Goal: Task Accomplishment & Management: Manage account settings

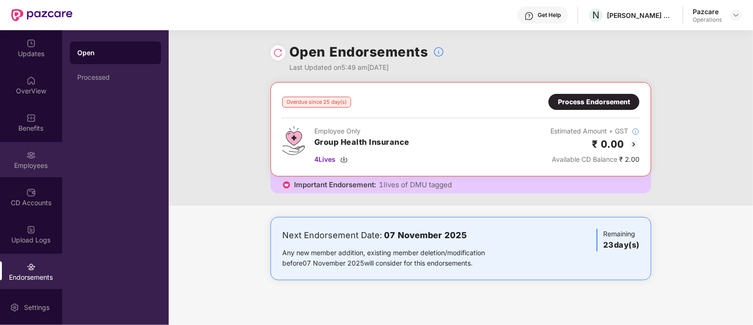
click at [26, 156] on img at bounding box center [30, 154] width 9 height 9
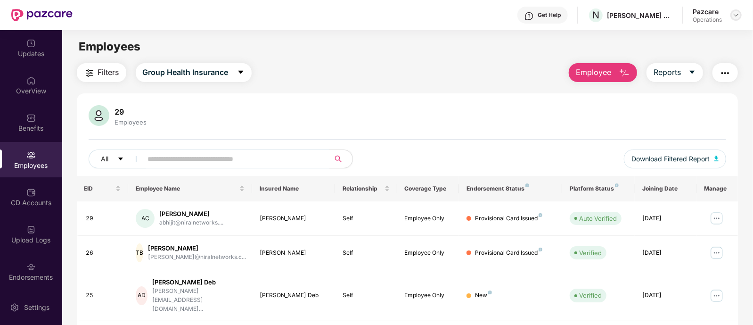
click at [735, 11] on img at bounding box center [737, 15] width 8 height 8
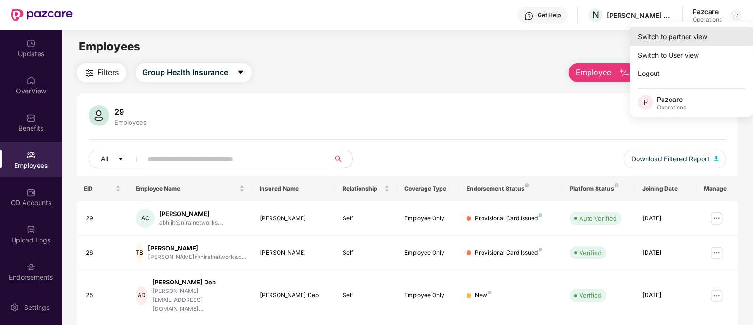
click at [653, 37] on div "Switch to partner view" at bounding box center [692, 36] width 123 height 18
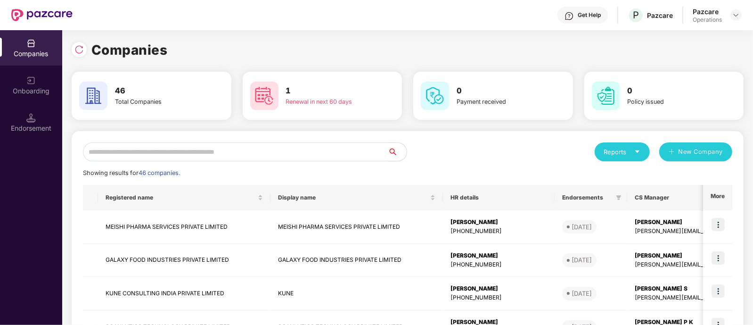
click at [328, 152] on input "text" at bounding box center [235, 151] width 305 height 19
type input "*"
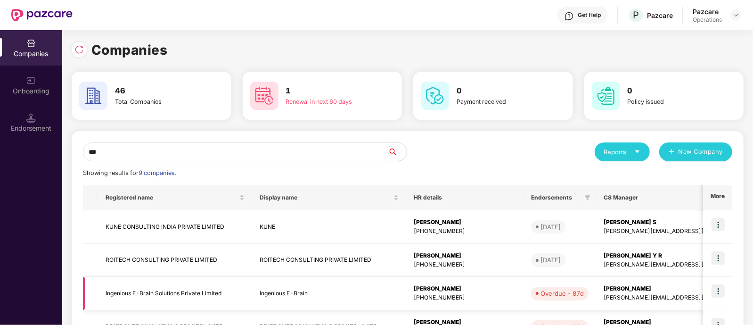
type input "***"
click at [723, 287] on img at bounding box center [718, 290] width 13 height 13
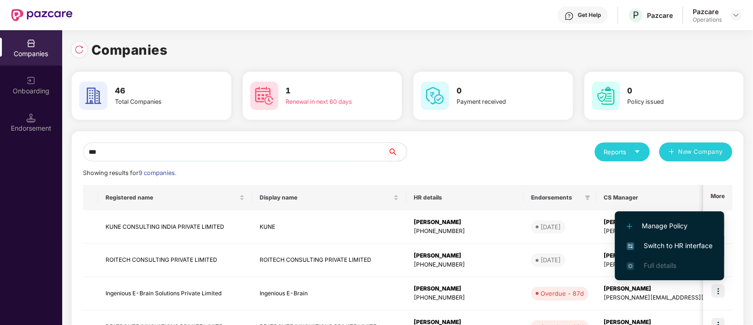
click at [658, 242] on span "Switch to HR interface" at bounding box center [670, 245] width 86 height 10
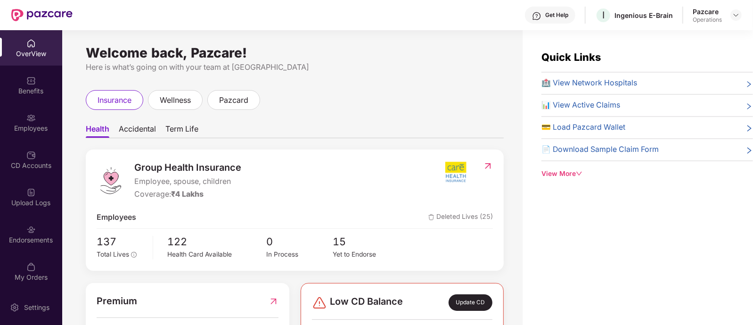
click at [24, 115] on div "Employees" at bounding box center [31, 122] width 62 height 35
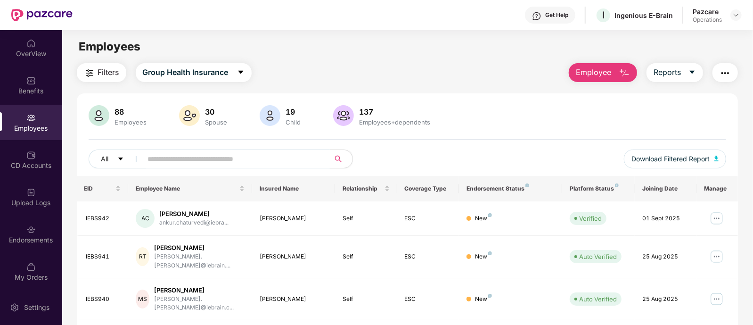
click at [165, 156] on input "text" at bounding box center [232, 159] width 169 height 14
paste input "*******"
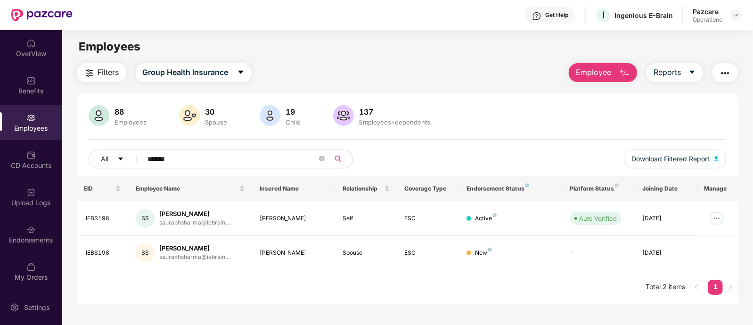
scroll to position [30, 0]
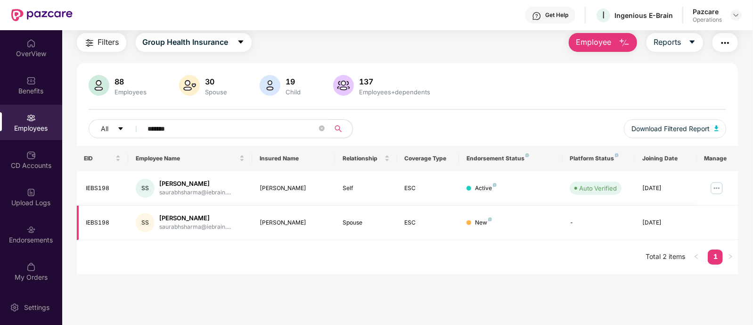
type input "*******"
click at [31, 240] on div "Endorsements" at bounding box center [31, 239] width 62 height 9
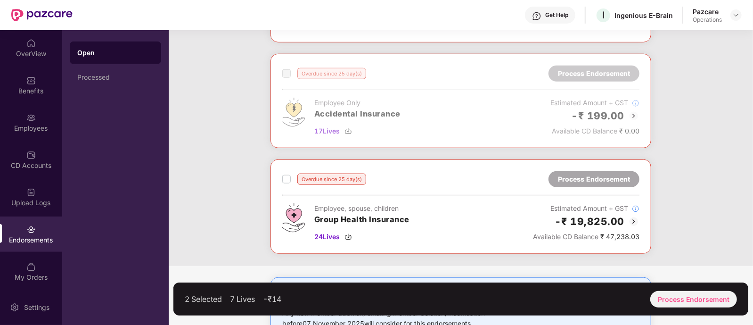
scroll to position [557, 0]
click at [676, 295] on div "Process Endorsement" at bounding box center [694, 299] width 87 height 17
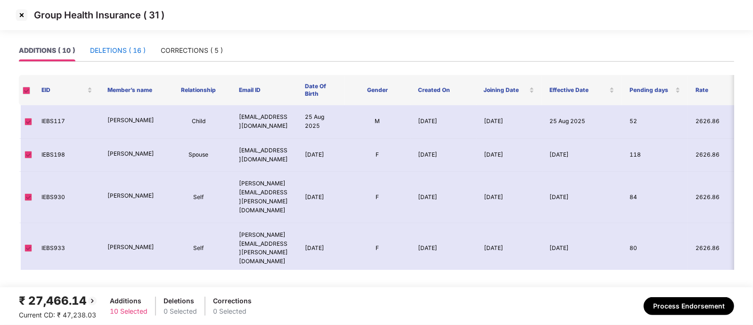
click at [128, 49] on div "DELETIONS ( 16 )" at bounding box center [118, 50] width 56 height 10
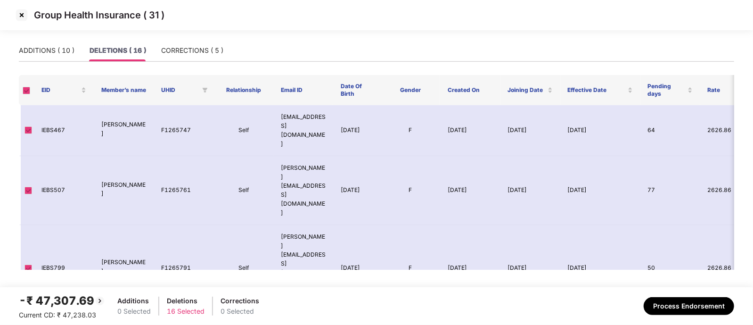
click at [22, 15] on img at bounding box center [21, 15] width 15 height 15
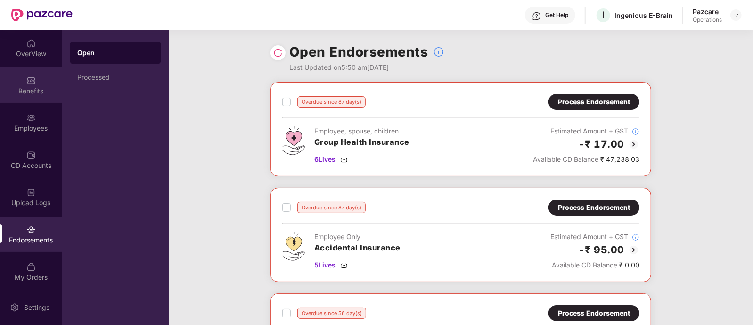
click at [30, 83] on img at bounding box center [30, 80] width 9 height 9
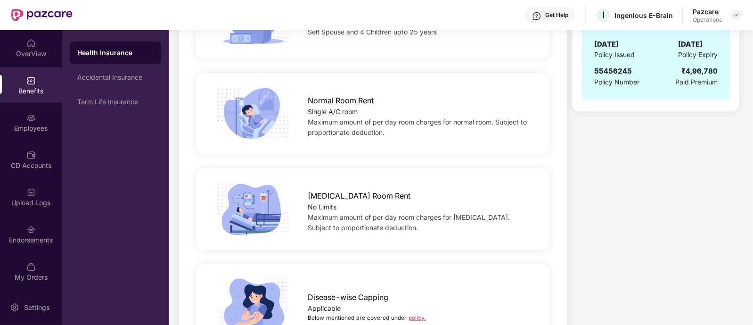
scroll to position [295, 0]
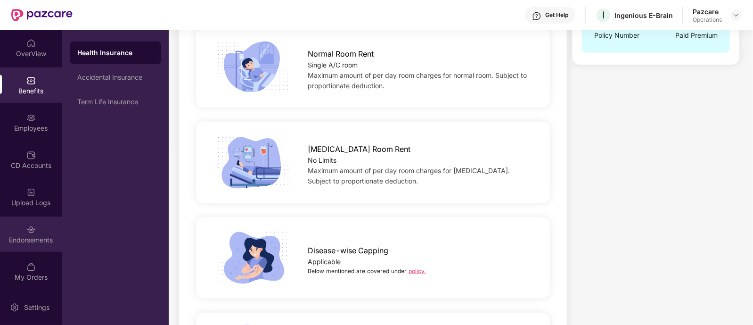
click at [19, 241] on div "Endorsements" at bounding box center [31, 239] width 62 height 9
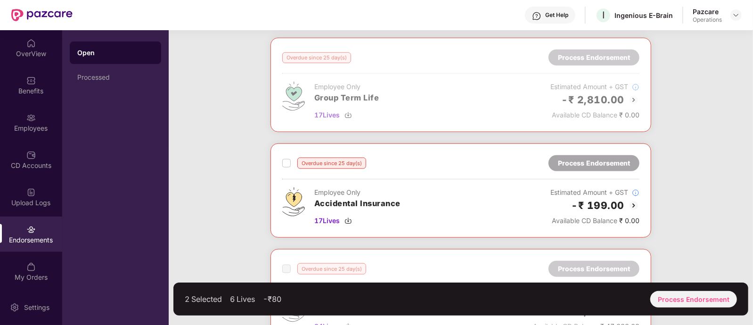
scroll to position [530, 0]
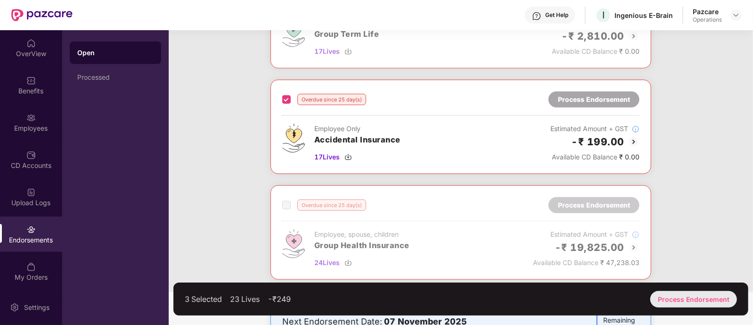
click at [712, 294] on div "Process Endorsement" at bounding box center [694, 299] width 87 height 17
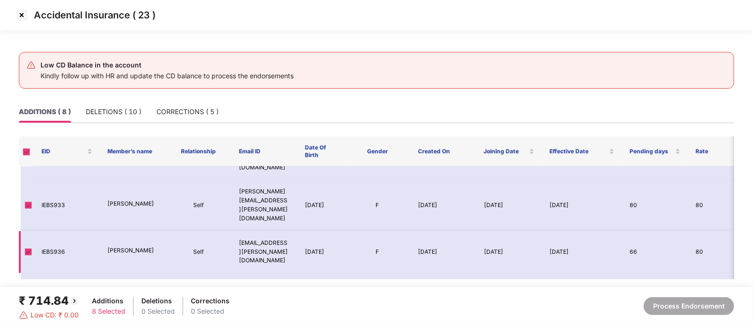
scroll to position [0, 0]
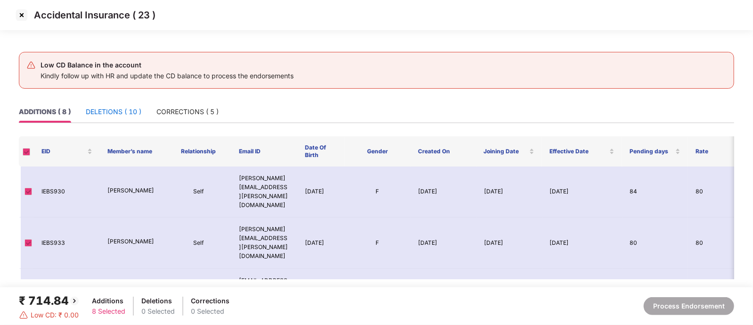
click at [113, 112] on div "DELETIONS ( 10 )" at bounding box center [114, 112] width 56 height 10
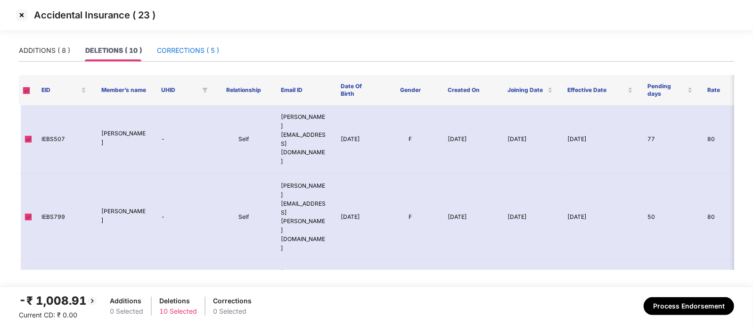
click at [191, 49] on div "CORRECTIONS ( 5 )" at bounding box center [188, 50] width 62 height 10
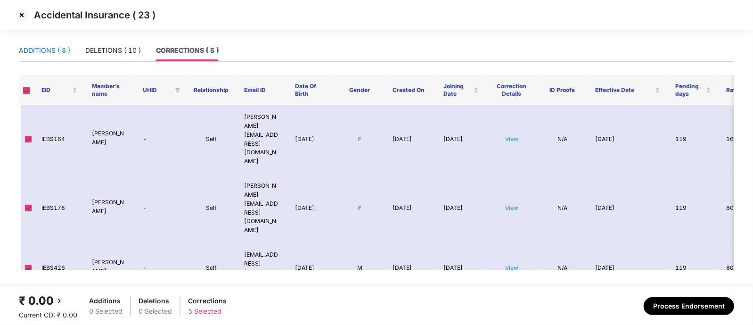
click at [57, 47] on div "ADDITIONS ( 8 )" at bounding box center [44, 50] width 51 height 10
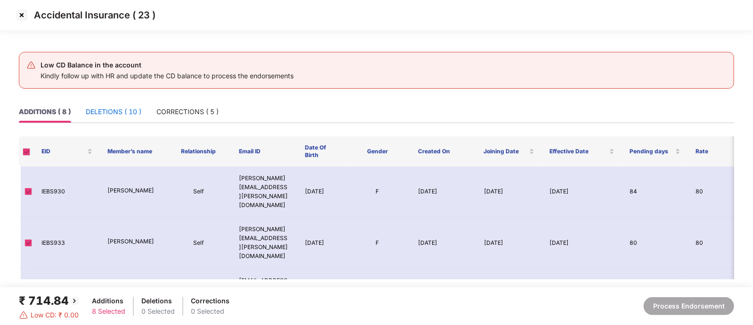
click at [110, 111] on div "DELETIONS ( 10 )" at bounding box center [114, 112] width 56 height 10
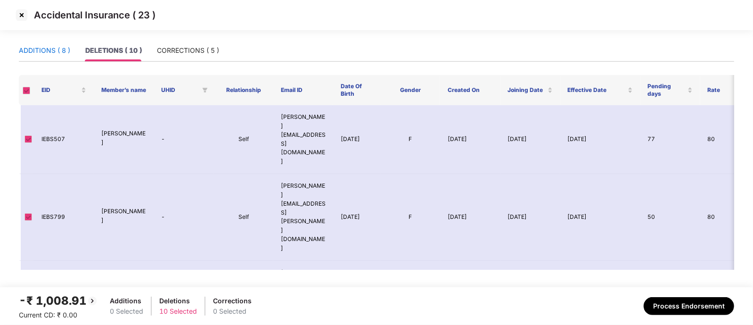
click at [40, 54] on div "ADDITIONS ( 8 )" at bounding box center [44, 50] width 51 height 10
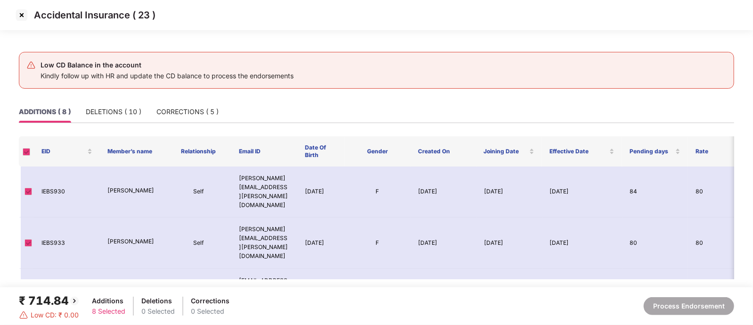
click at [23, 17] on img at bounding box center [21, 15] width 15 height 15
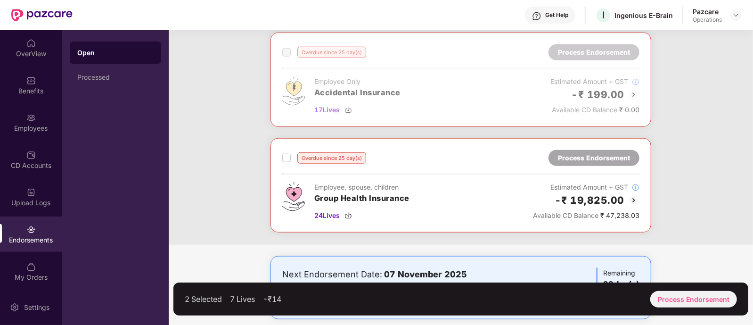
scroll to position [589, 0]
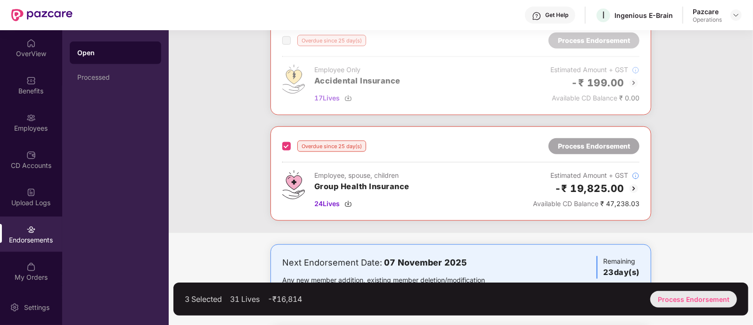
click at [678, 296] on div "Process Endorsement" at bounding box center [694, 299] width 87 height 17
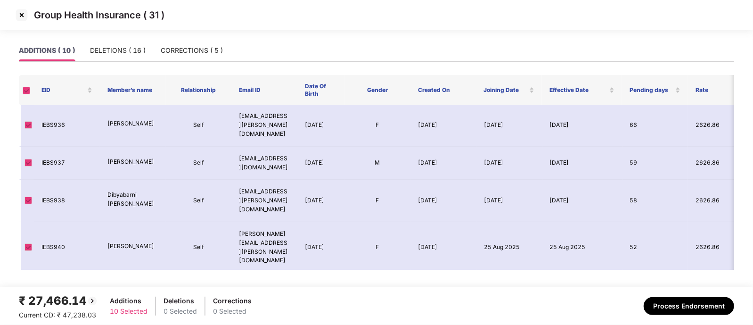
scroll to position [0, 0]
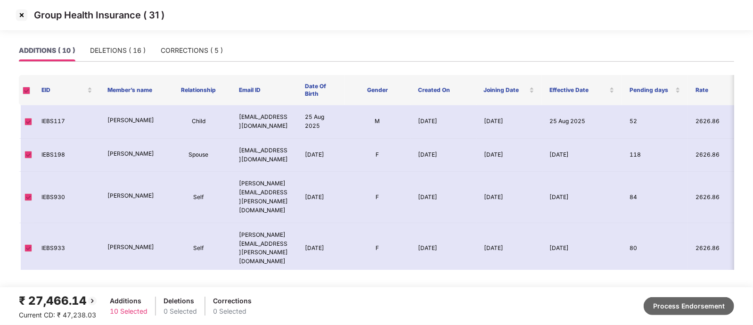
click at [694, 307] on button "Process Endorsement" at bounding box center [689, 306] width 91 height 18
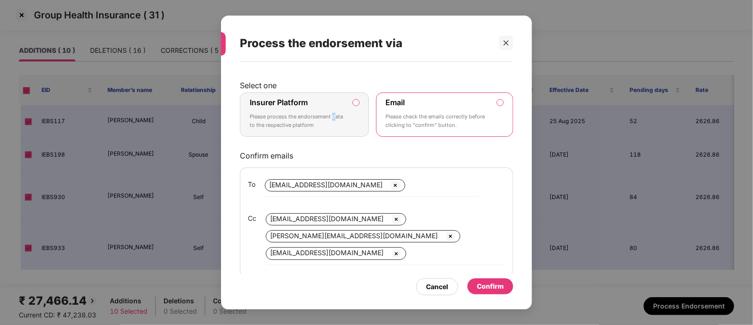
click at [333, 118] on p "Please process the endorsement data to the respective platform" at bounding box center [298, 121] width 96 height 17
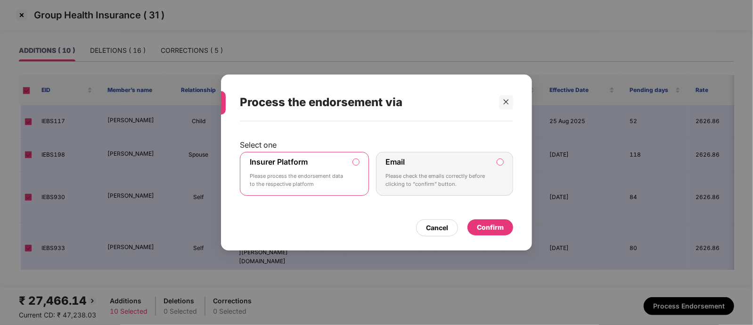
click at [497, 228] on div "Confirm" at bounding box center [490, 227] width 27 height 10
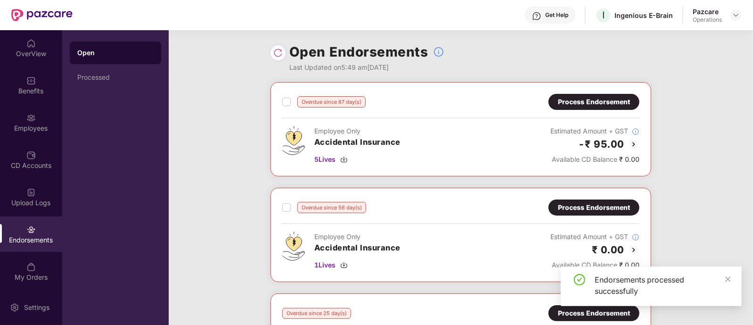
click at [281, 55] on img at bounding box center [277, 52] width 9 height 9
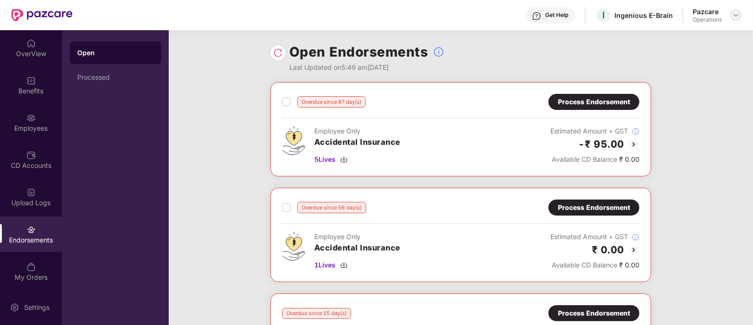
click at [734, 20] on div at bounding box center [736, 14] width 11 height 11
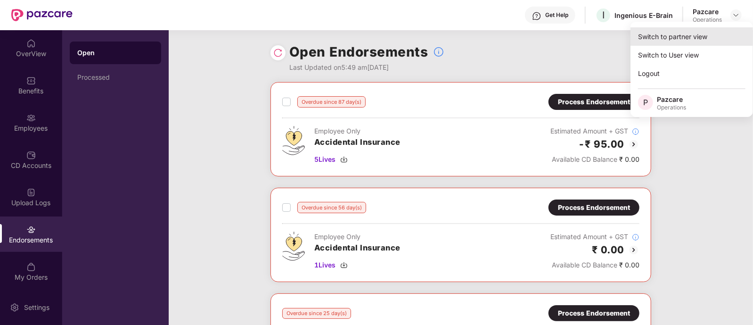
click at [692, 41] on div "Switch to partner view" at bounding box center [692, 36] width 123 height 18
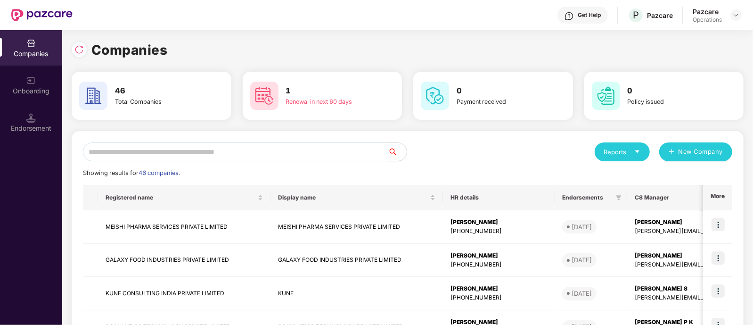
click at [153, 149] on input "text" at bounding box center [235, 151] width 305 height 19
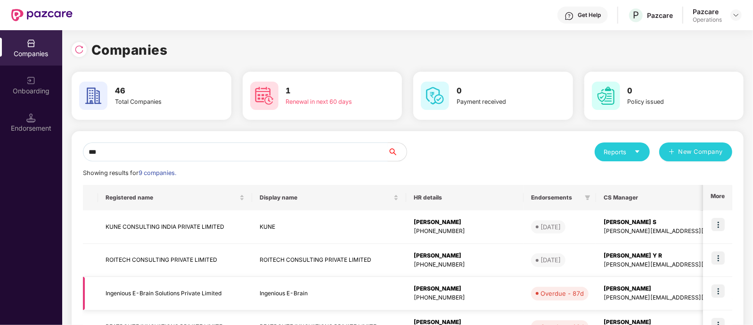
type input "***"
click at [720, 290] on img at bounding box center [718, 290] width 13 height 13
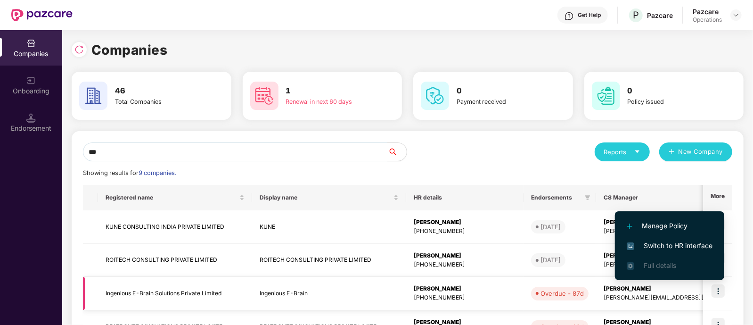
click at [153, 298] on td "Ingenious E-Brain Solutions Private Limited" at bounding box center [175, 293] width 154 height 33
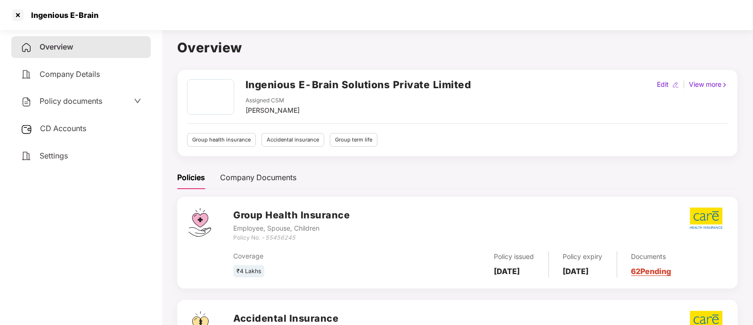
click at [68, 127] on span "CD Accounts" at bounding box center [63, 128] width 46 height 9
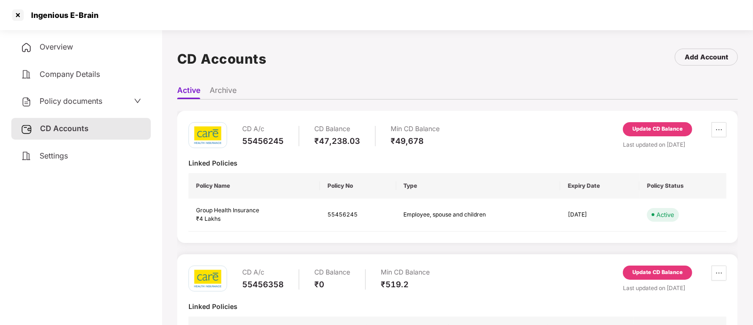
click at [648, 272] on div "Update CD Balance" at bounding box center [658, 272] width 50 height 8
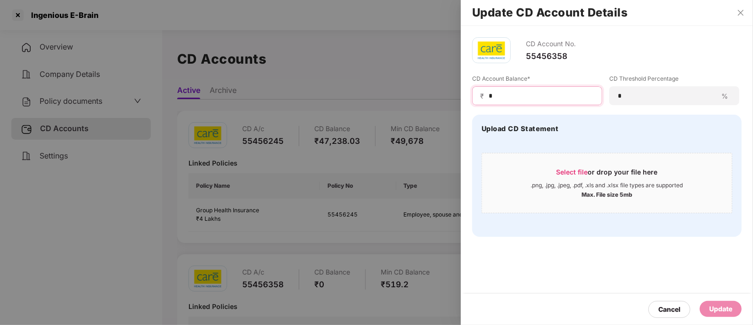
click at [530, 98] on input "*" at bounding box center [541, 96] width 107 height 10
type input "****"
click at [719, 312] on div "Update" at bounding box center [721, 309] width 23 height 10
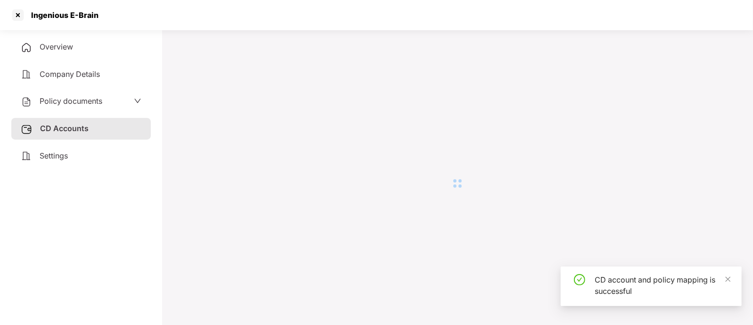
click at [106, 225] on div "Overview Company Details Policy documents CD Accounts Settings" at bounding box center [81, 175] width 140 height 278
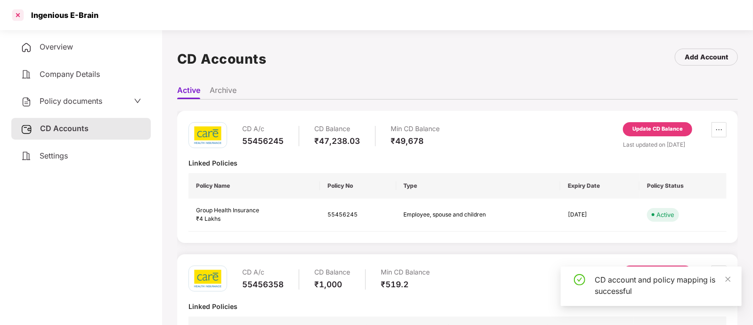
click at [17, 13] on div at bounding box center [17, 15] width 15 height 15
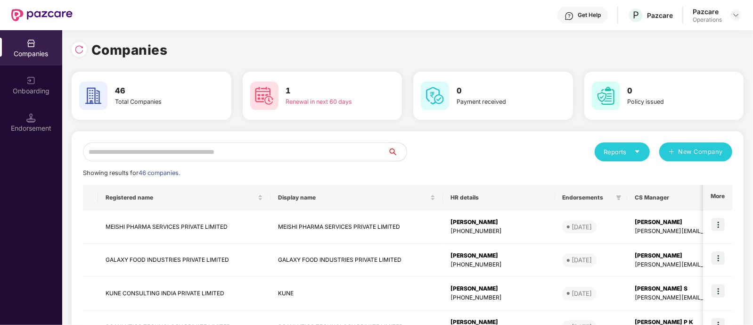
click at [254, 150] on input "text" at bounding box center [235, 151] width 305 height 19
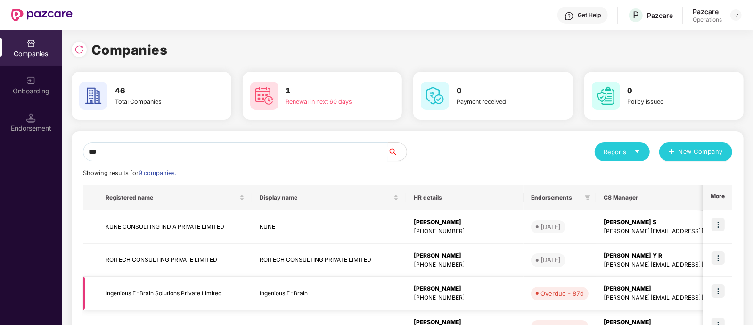
type input "***"
click at [717, 289] on img at bounding box center [718, 290] width 13 height 13
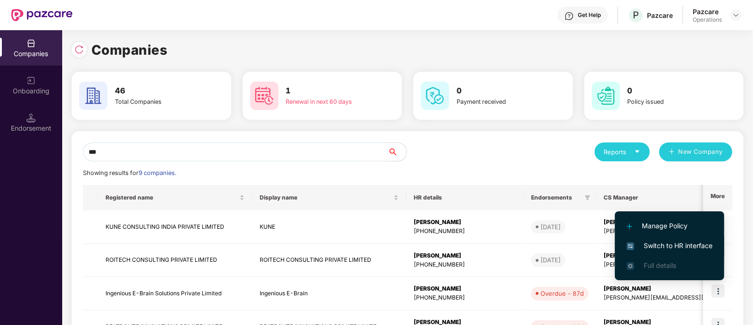
click at [662, 245] on span "Switch to HR interface" at bounding box center [670, 245] width 86 height 10
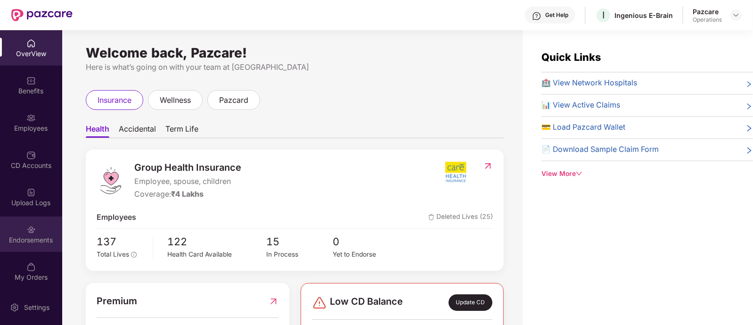
click at [27, 230] on img at bounding box center [30, 229] width 9 height 9
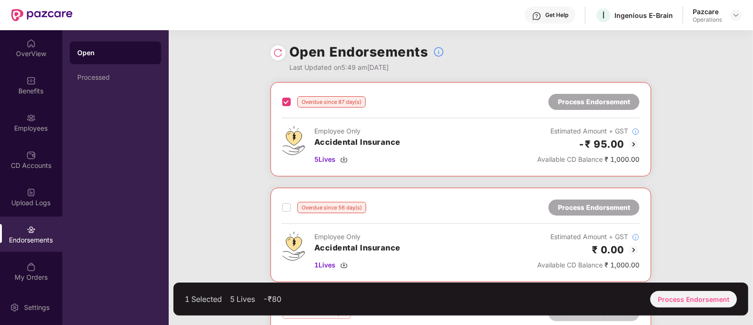
click at [281, 202] on div "Overdue since 56 day(s) Process Endorsement Employee Only Accidental Insurance …" at bounding box center [461, 235] width 381 height 94
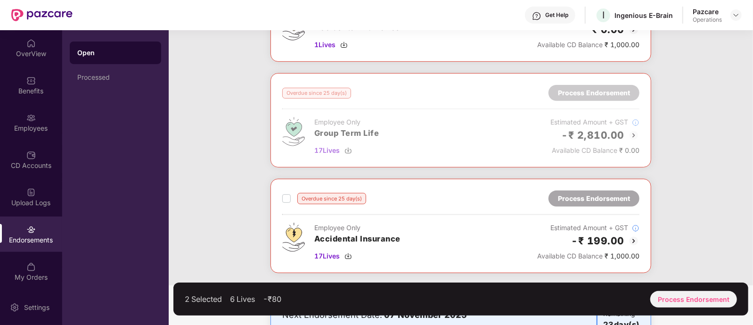
scroll to position [235, 0]
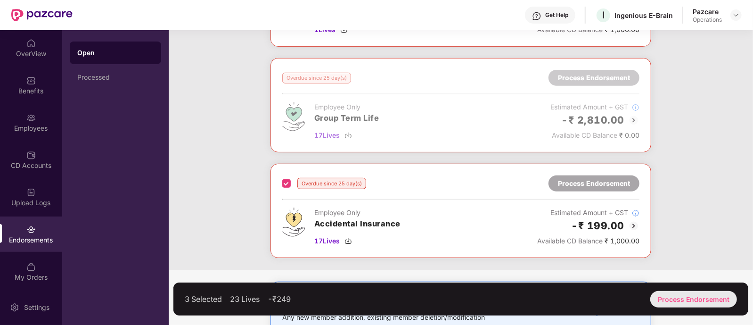
click at [680, 300] on div "Process Endorsement" at bounding box center [694, 299] width 87 height 17
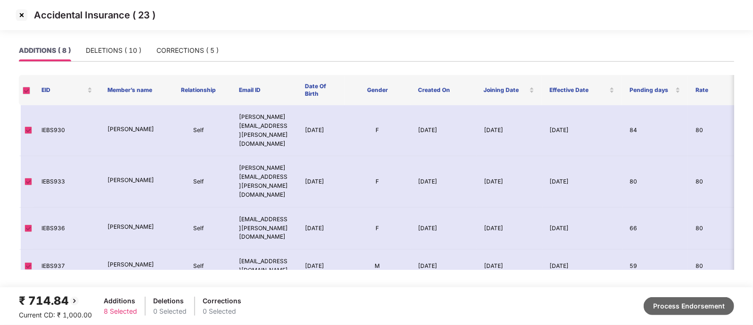
click at [687, 306] on button "Process Endorsement" at bounding box center [689, 306] width 91 height 18
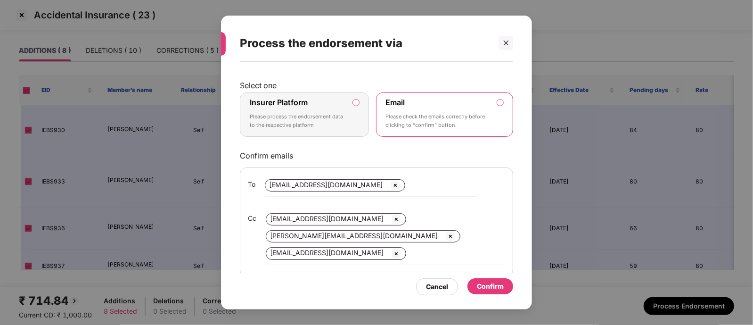
click at [294, 109] on div "Insurer Platform Please process the endorsement data to the respective platform" at bounding box center [298, 115] width 96 height 34
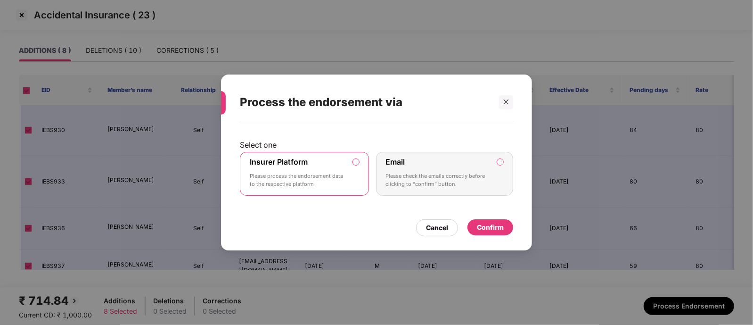
click at [495, 226] on div "Confirm" at bounding box center [490, 227] width 27 height 10
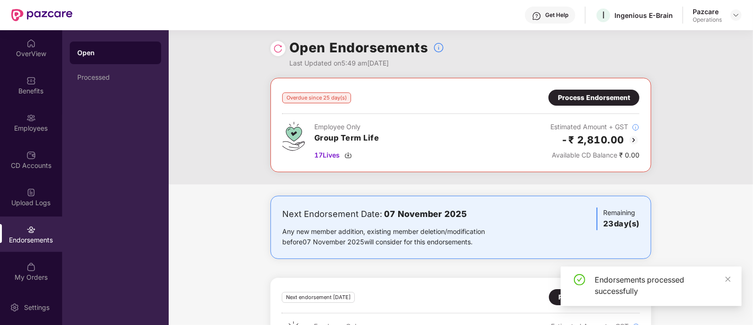
scroll to position [0, 0]
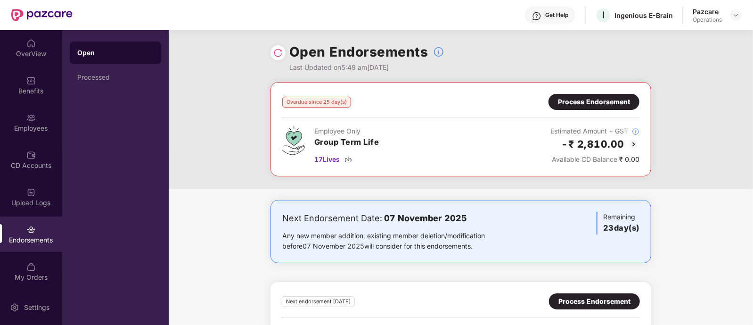
click at [282, 52] on img at bounding box center [277, 52] width 9 height 9
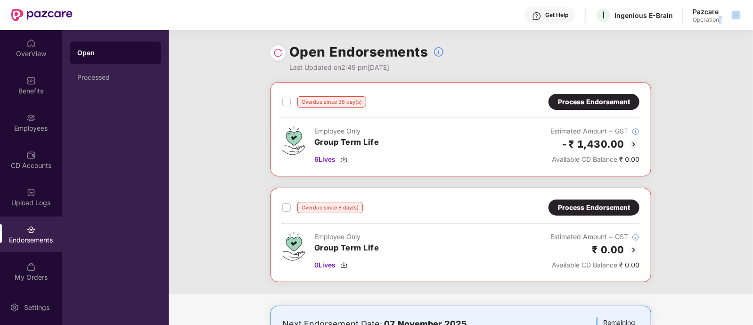
drag, startPoint x: 721, startPoint y: 16, endPoint x: 750, endPoint y: 15, distance: 28.8
click at [750, 15] on header "Get Help I Ingenious E-Brain Pazcare Operations" at bounding box center [376, 15] width 753 height 30
click at [742, 15] on div at bounding box center [736, 14] width 11 height 11
click at [736, 15] on img at bounding box center [737, 15] width 8 height 8
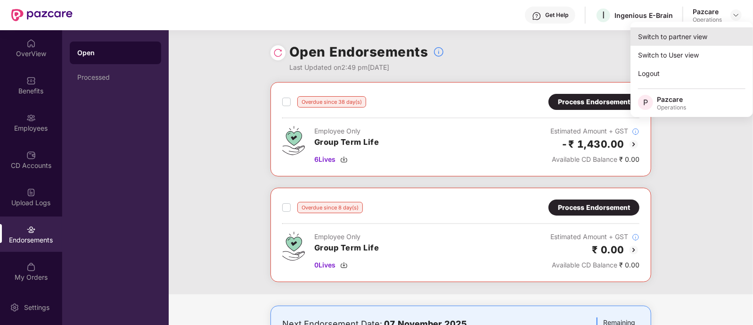
click at [683, 33] on div "Switch to partner view" at bounding box center [692, 36] width 123 height 18
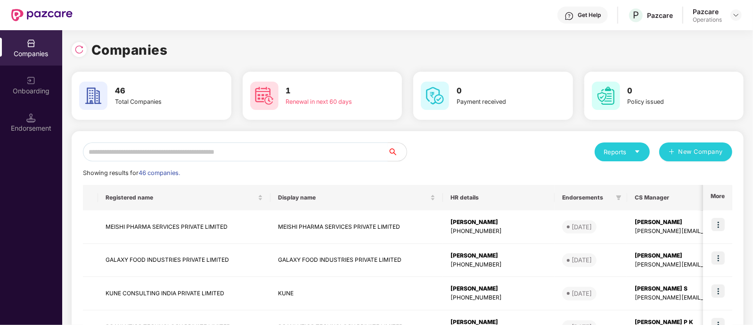
click at [283, 148] on input "text" at bounding box center [235, 151] width 305 height 19
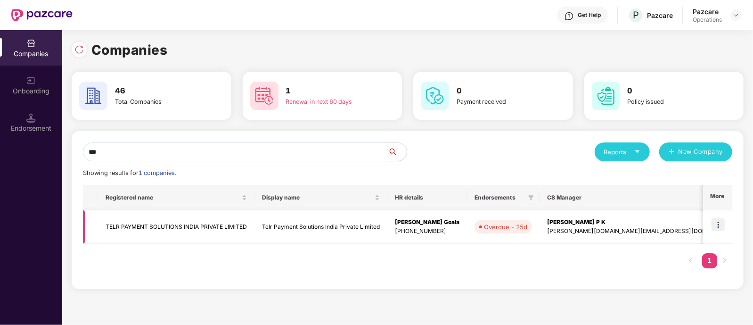
type input "***"
click at [724, 224] on img at bounding box center [718, 224] width 13 height 13
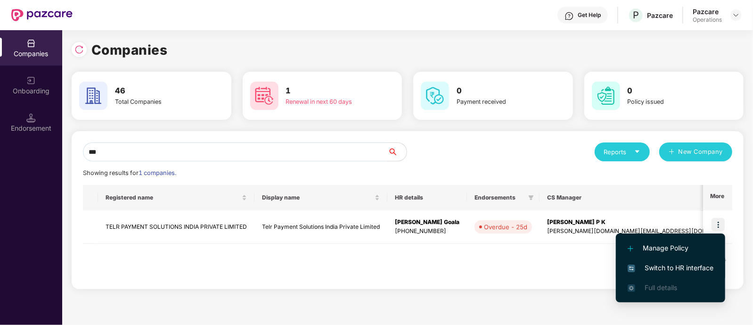
click at [660, 263] on span "Switch to HR interface" at bounding box center [671, 268] width 86 height 10
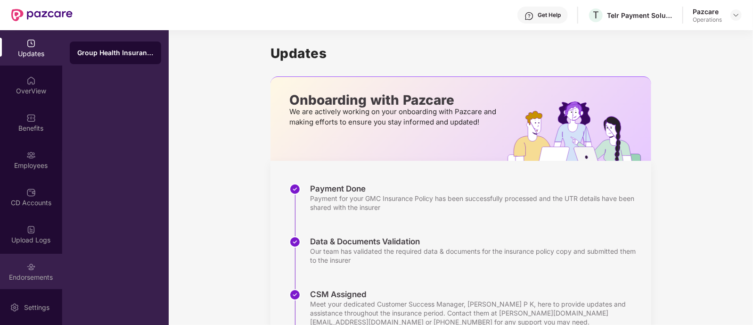
click at [31, 265] on img at bounding box center [30, 266] width 9 height 9
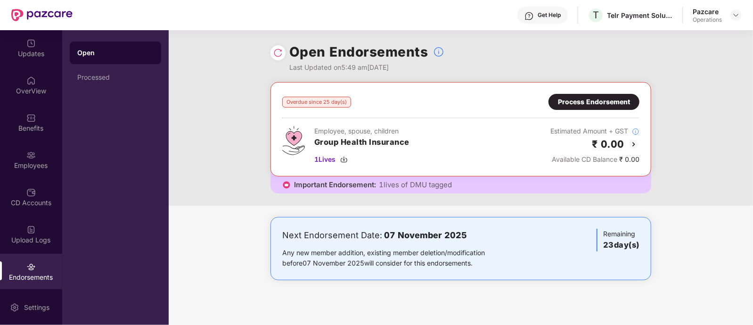
click at [580, 98] on div "Process Endorsement" at bounding box center [594, 102] width 72 height 10
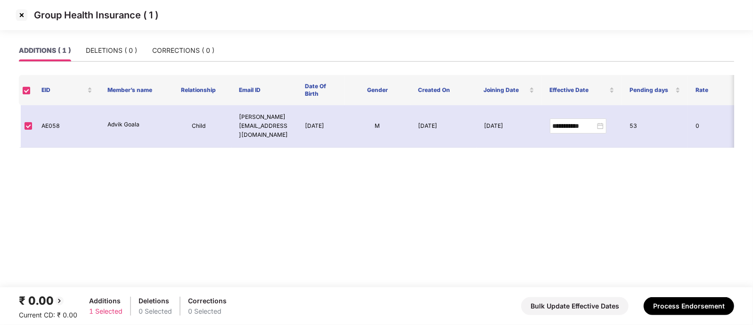
click at [17, 15] on img at bounding box center [21, 15] width 15 height 15
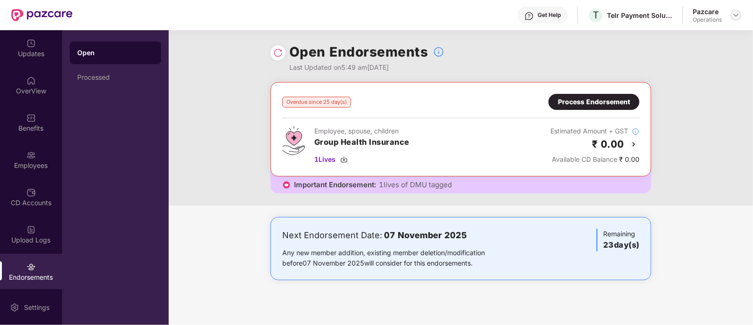
click at [735, 18] on img at bounding box center [737, 15] width 8 height 8
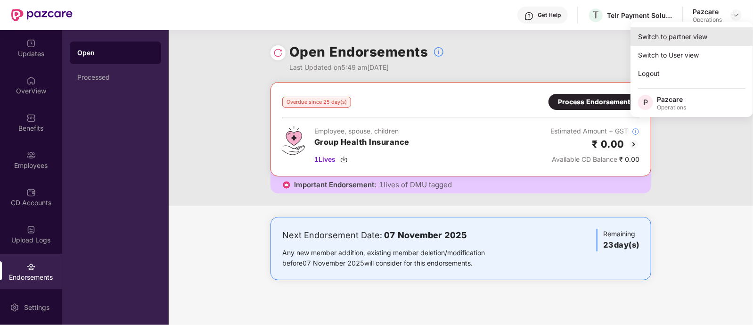
click at [690, 38] on div "Switch to partner view" at bounding box center [692, 36] width 123 height 18
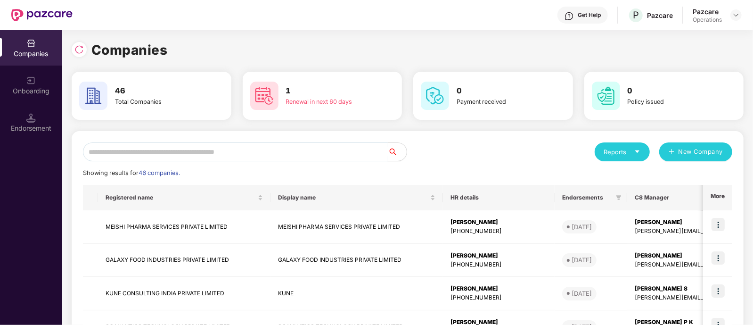
click at [158, 153] on input "text" at bounding box center [235, 151] width 305 height 19
click at [219, 154] on input "text" at bounding box center [235, 151] width 305 height 19
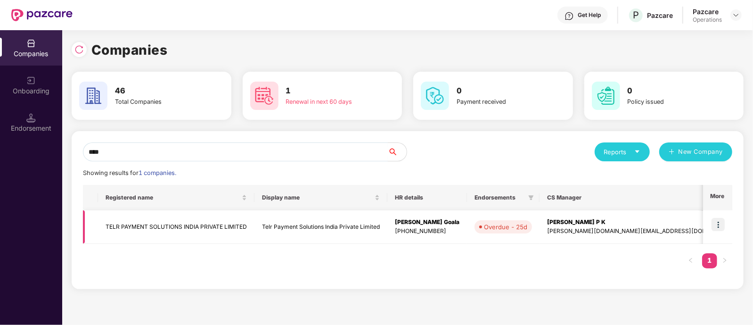
type input "****"
click at [284, 230] on td "Telr Payment Solutions India Private Limited" at bounding box center [321, 226] width 133 height 33
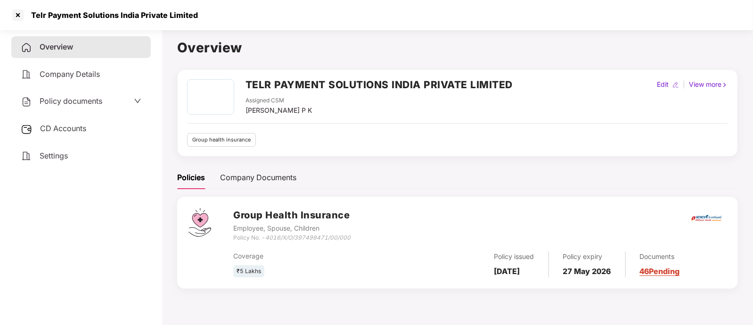
scroll to position [25, 0]
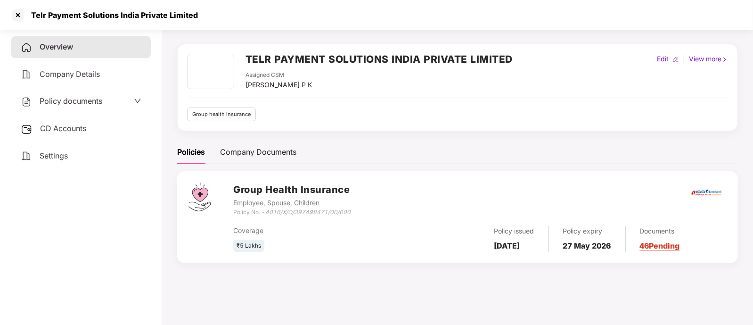
click at [51, 120] on div "CD Accounts" at bounding box center [81, 129] width 140 height 22
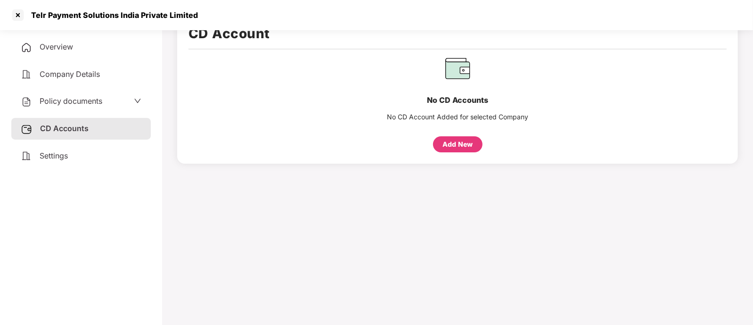
scroll to position [0, 0]
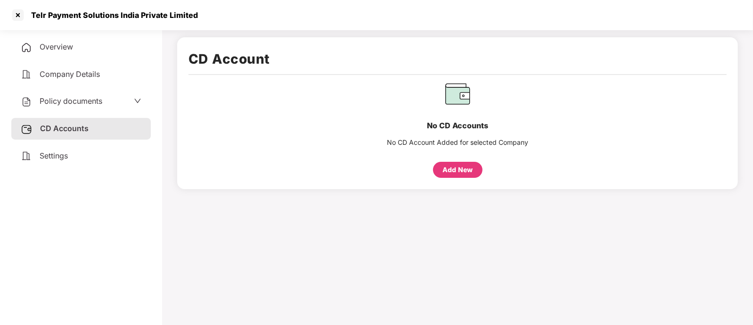
click at [89, 39] on div "Overview" at bounding box center [81, 47] width 140 height 22
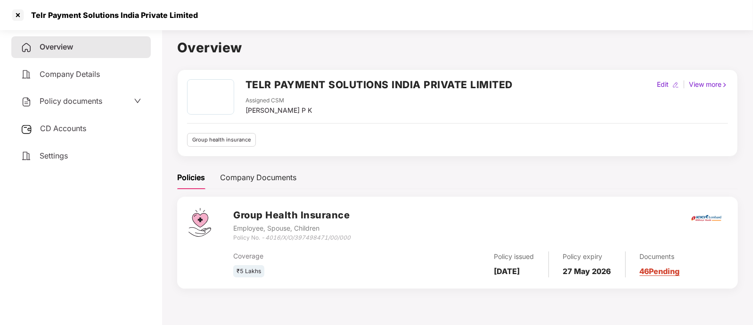
click at [64, 135] on div "CD Accounts" at bounding box center [81, 129] width 140 height 22
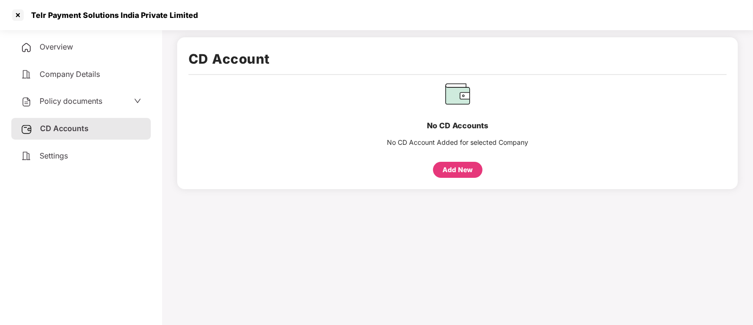
click at [73, 100] on span "Policy documents" at bounding box center [71, 100] width 63 height 9
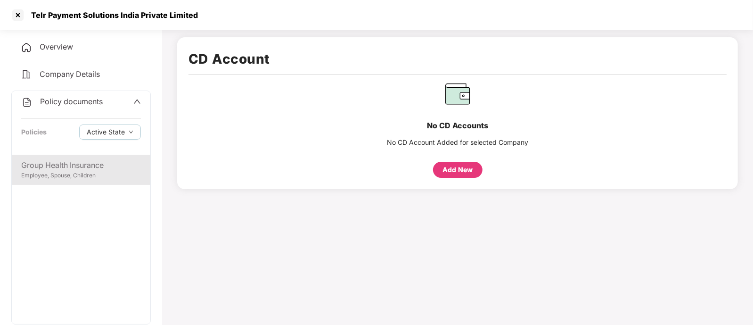
click at [78, 171] on div "Employee, Spouse, Children" at bounding box center [81, 175] width 120 height 9
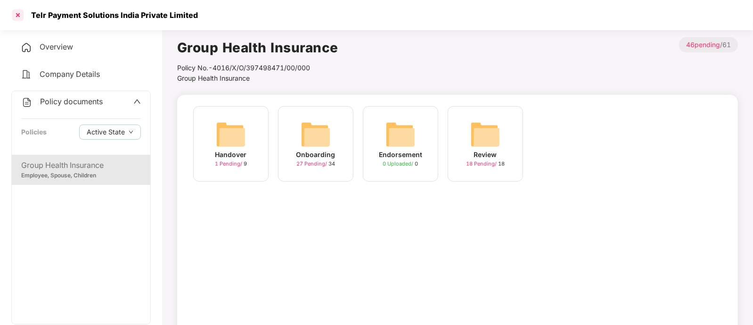
click at [14, 17] on div at bounding box center [17, 15] width 15 height 15
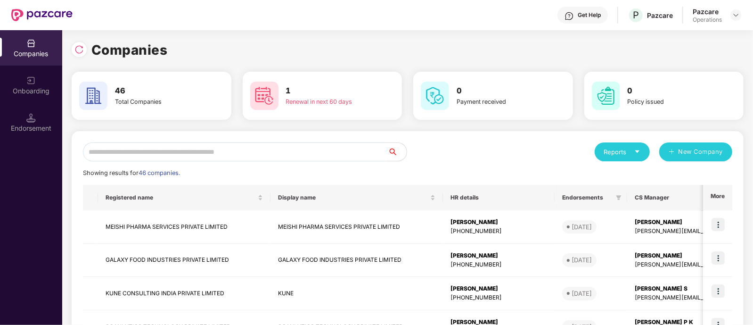
click at [275, 153] on input "text" at bounding box center [235, 151] width 305 height 19
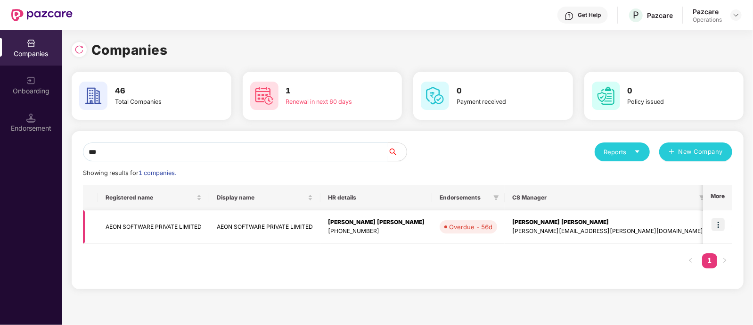
type input "***"
click at [721, 223] on img at bounding box center [718, 224] width 13 height 13
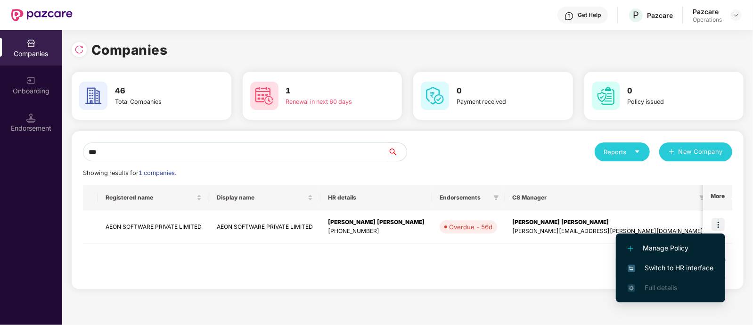
click at [670, 268] on span "Switch to HR interface" at bounding box center [671, 268] width 86 height 10
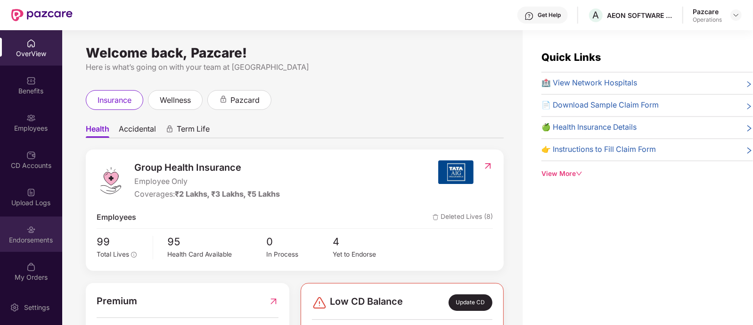
click at [23, 237] on div "Endorsements" at bounding box center [31, 239] width 62 height 9
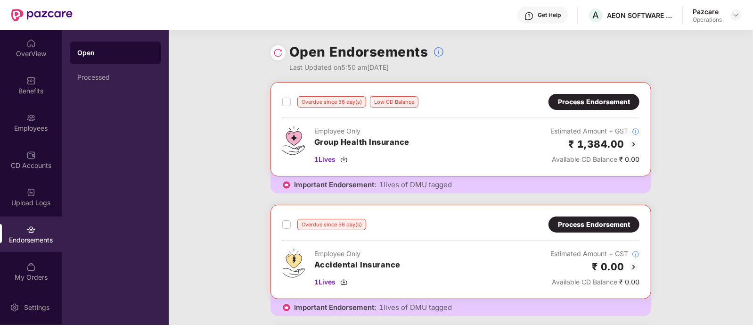
scroll to position [235, 0]
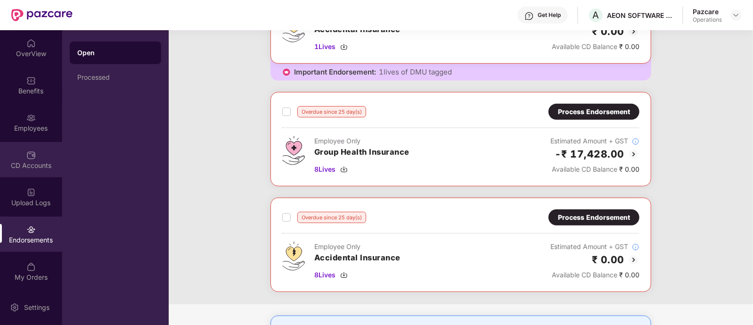
click at [12, 163] on div "CD Accounts" at bounding box center [31, 165] width 62 height 9
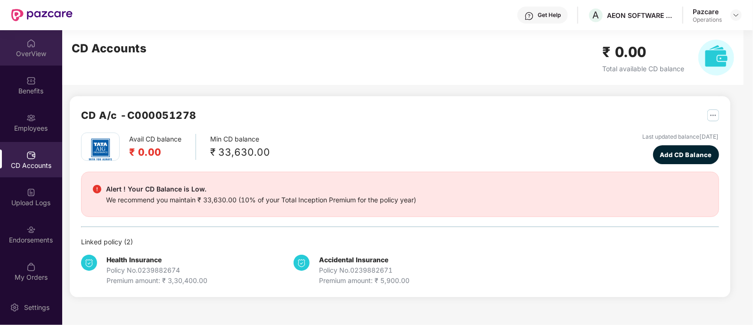
click at [21, 57] on div "OverView" at bounding box center [31, 53] width 62 height 9
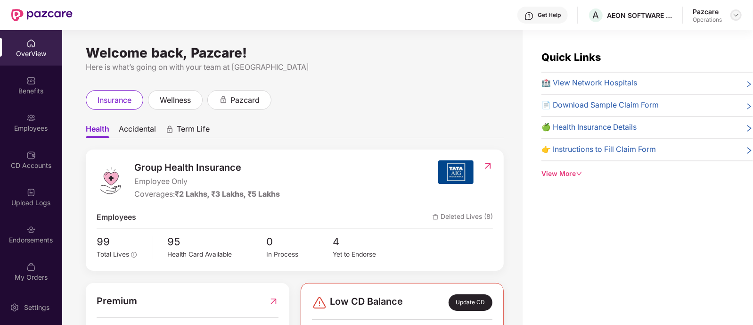
click at [738, 17] on img at bounding box center [737, 15] width 8 height 8
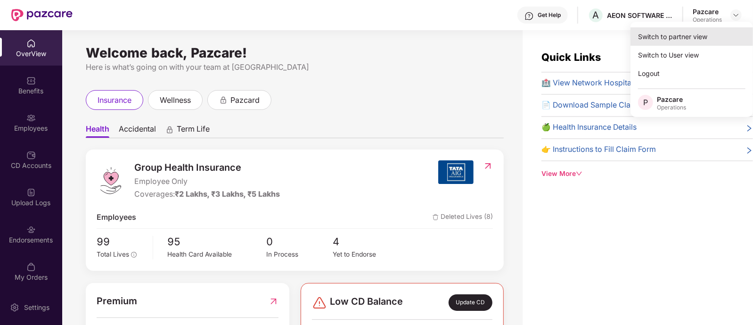
click at [693, 42] on div "Switch to partner view" at bounding box center [692, 36] width 123 height 18
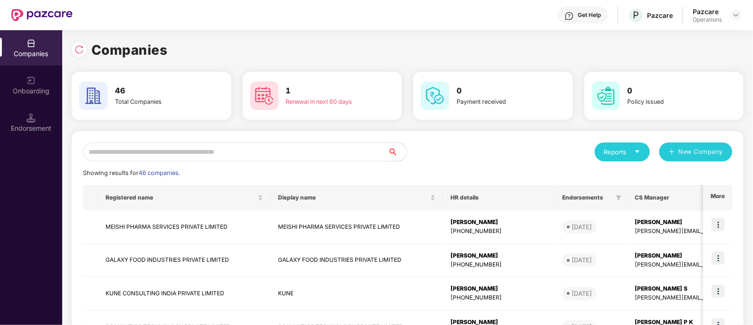
click at [151, 156] on input "text" at bounding box center [235, 151] width 305 height 19
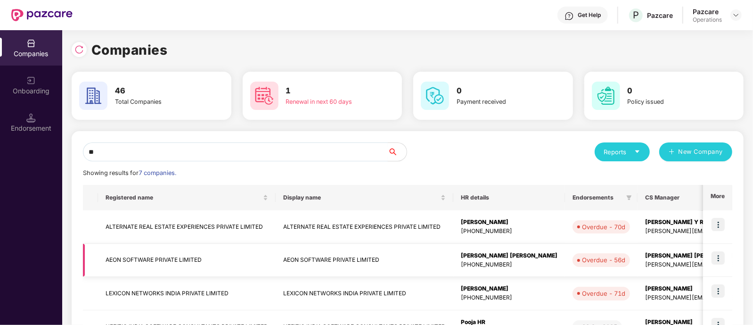
type input "**"
click at [185, 263] on td "AEON SOFTWARE PRIVATE LIMITED" at bounding box center [187, 260] width 178 height 33
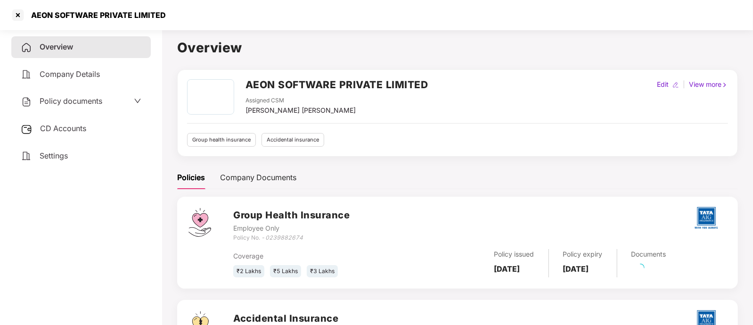
click at [60, 137] on div "CD Accounts" at bounding box center [81, 129] width 140 height 22
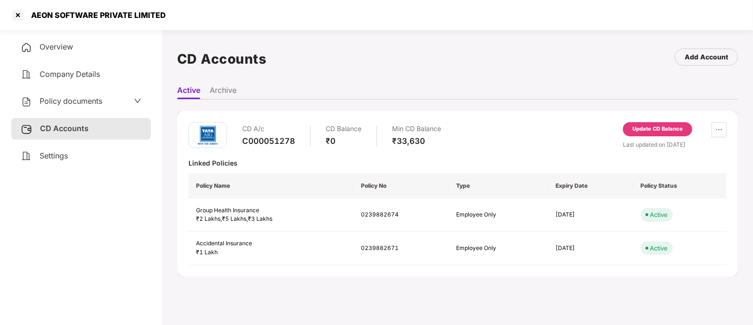
click at [71, 96] on div "Policy documents" at bounding box center [62, 101] width 82 height 12
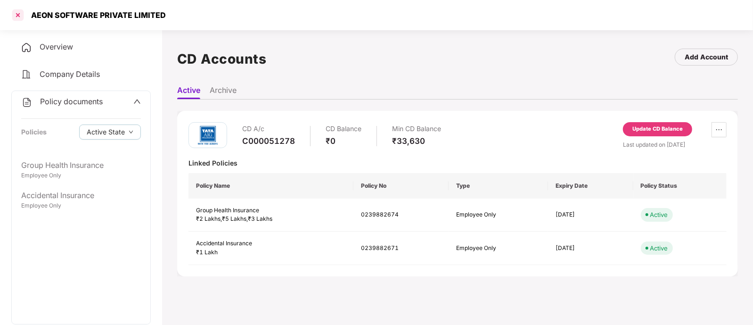
click at [17, 12] on div at bounding box center [17, 15] width 15 height 15
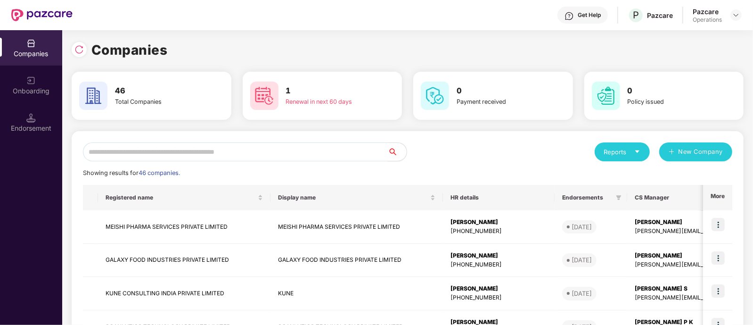
click at [336, 154] on input "text" at bounding box center [235, 151] width 305 height 19
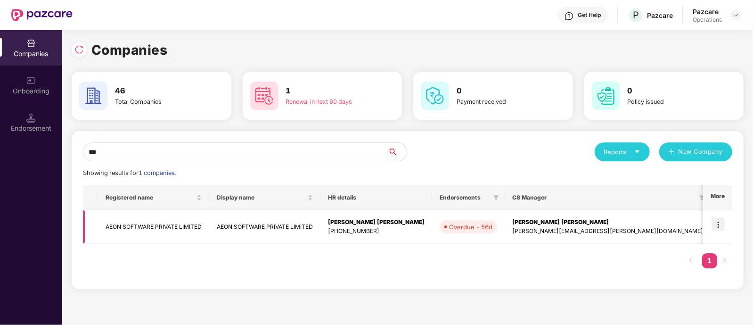
type input "***"
click at [717, 226] on img at bounding box center [718, 224] width 13 height 13
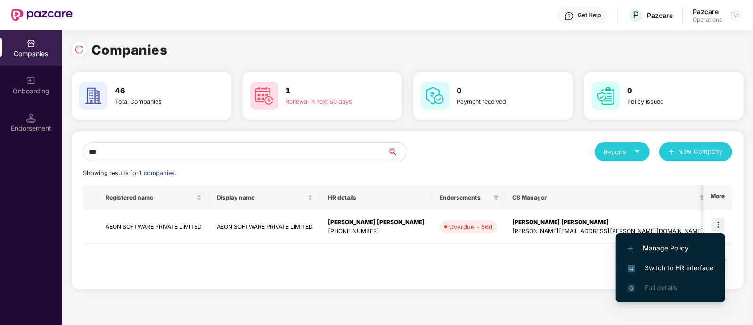
click at [680, 263] on span "Switch to HR interface" at bounding box center [671, 268] width 86 height 10
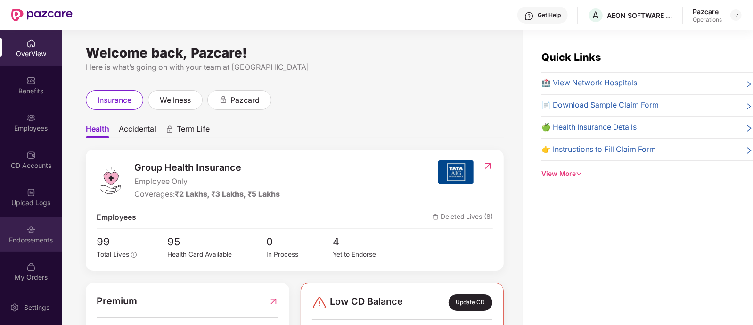
click at [21, 233] on div "Endorsements" at bounding box center [31, 233] width 62 height 35
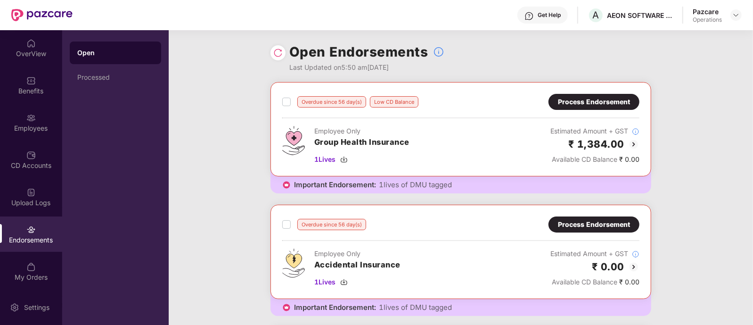
click at [589, 222] on div "Process Endorsement" at bounding box center [594, 224] width 72 height 10
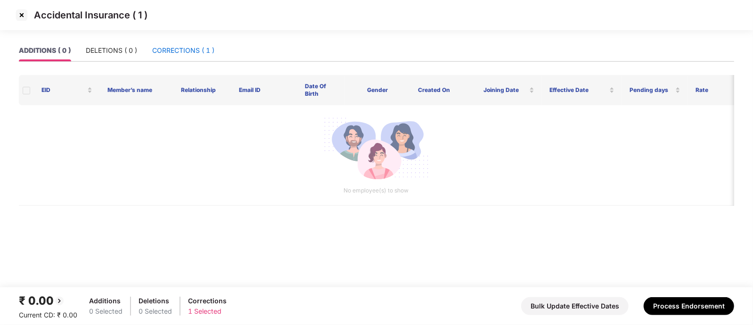
click at [176, 54] on div "CORRECTIONS ( 1 )" at bounding box center [183, 50] width 62 height 10
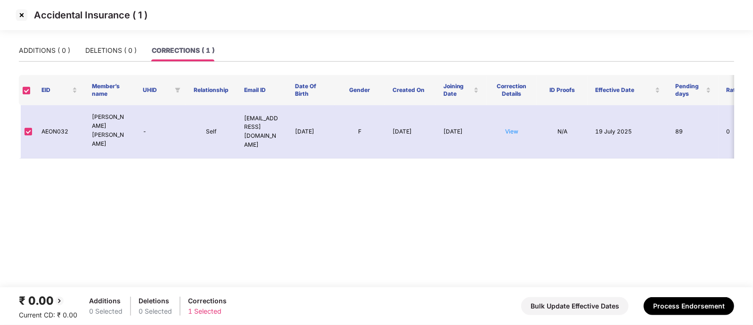
click at [17, 16] on img at bounding box center [21, 15] width 15 height 15
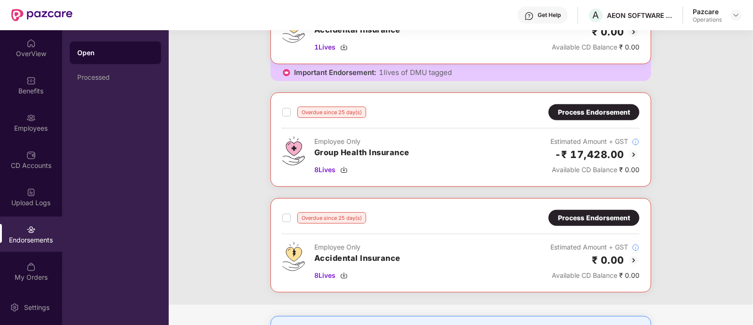
scroll to position [235, 0]
click at [571, 215] on div "Process Endorsement" at bounding box center [594, 217] width 72 height 10
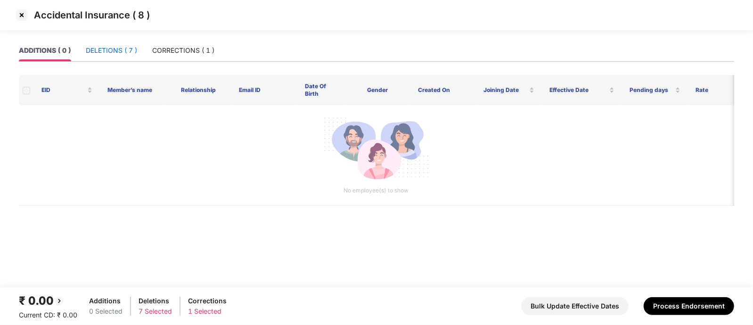
click at [126, 50] on div "DELETIONS ( 7 )" at bounding box center [111, 50] width 51 height 10
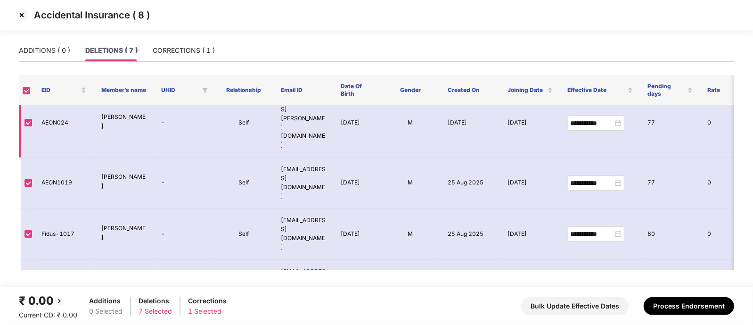
scroll to position [101, 0]
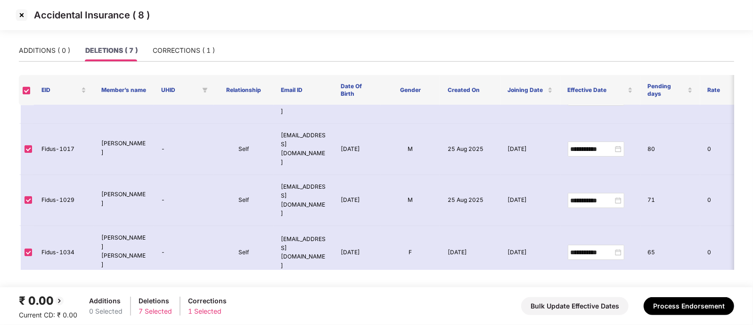
click at [21, 16] on img at bounding box center [21, 15] width 15 height 15
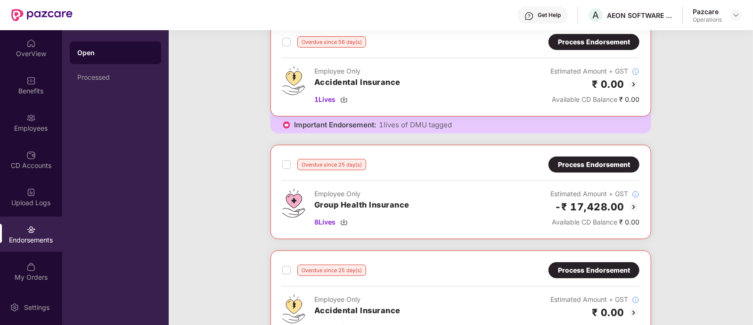
scroll to position [235, 0]
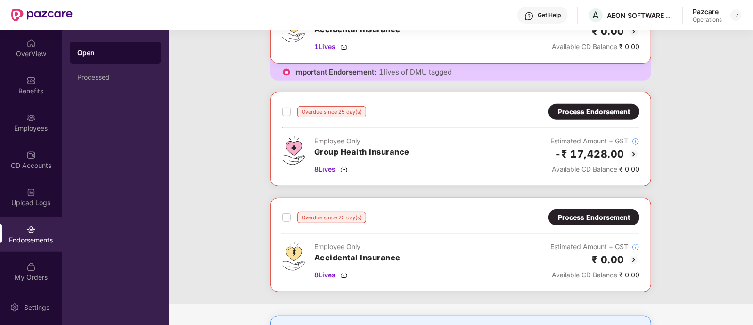
click at [578, 214] on div "Process Endorsement" at bounding box center [594, 217] width 72 height 10
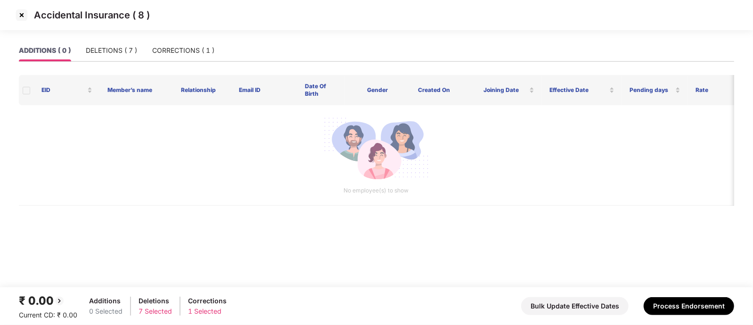
drag, startPoint x: 261, startPoint y: 230, endPoint x: 255, endPoint y: 234, distance: 8.1
click at [255, 234] on main "ADDITIONS ( 0 ) DELETIONS ( 7 ) CORRECTIONS ( 1 ) EID Member’s name Relationshi…" at bounding box center [376, 164] width 753 height 248
click at [17, 19] on img at bounding box center [21, 15] width 15 height 15
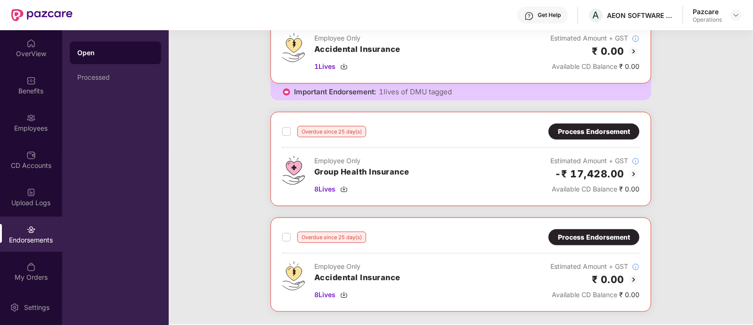
scroll to position [290, 0]
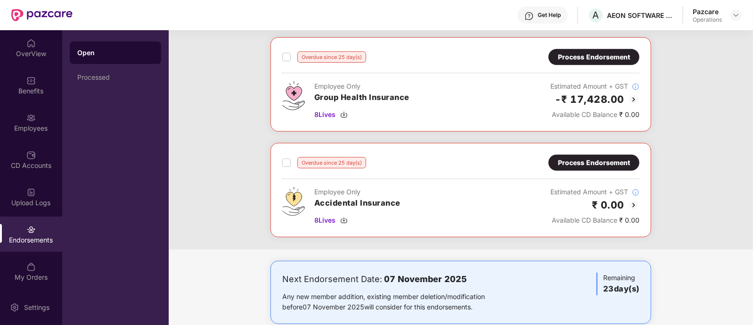
click at [581, 162] on div "Process Endorsement" at bounding box center [594, 162] width 72 height 10
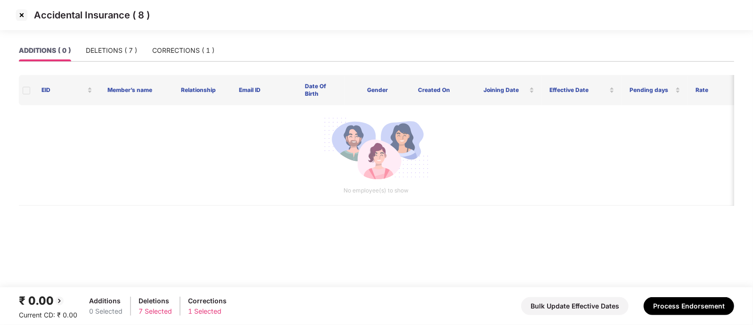
click at [20, 17] on img at bounding box center [21, 15] width 15 height 15
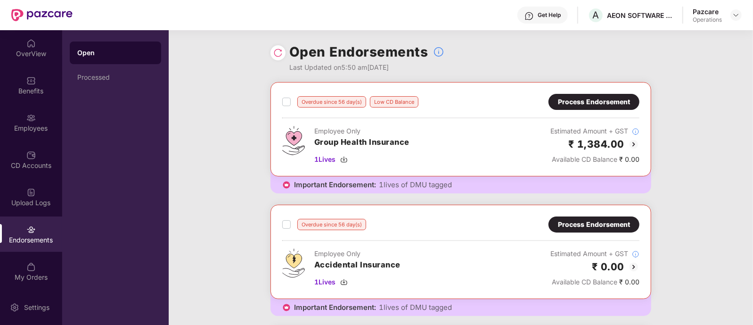
scroll to position [177, 0]
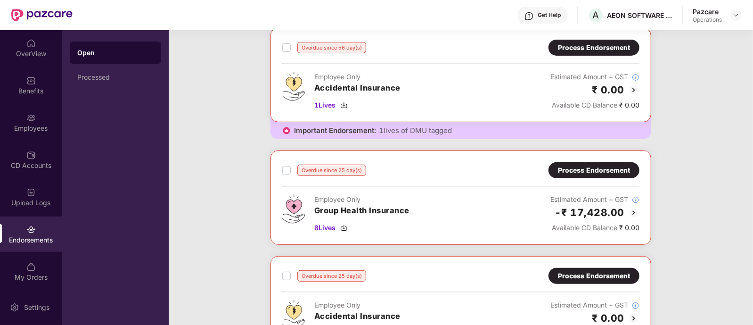
click at [576, 168] on div "Process Endorsement" at bounding box center [594, 170] width 72 height 10
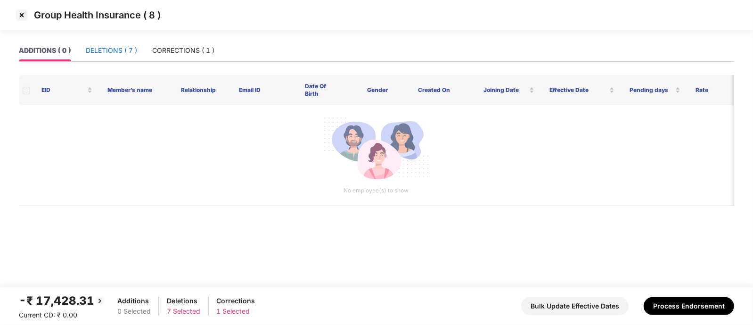
click at [120, 55] on div "DELETIONS ( 7 )" at bounding box center [111, 50] width 51 height 10
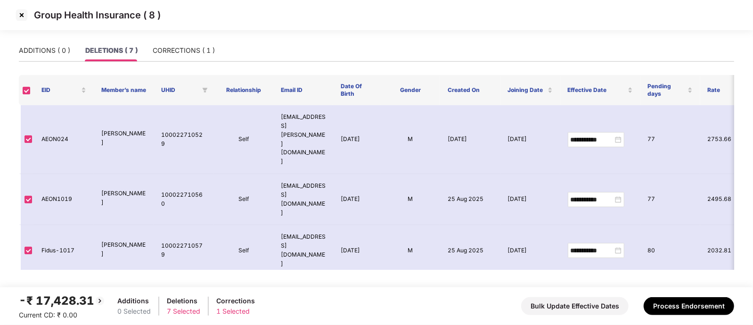
click at [22, 13] on img at bounding box center [21, 15] width 15 height 15
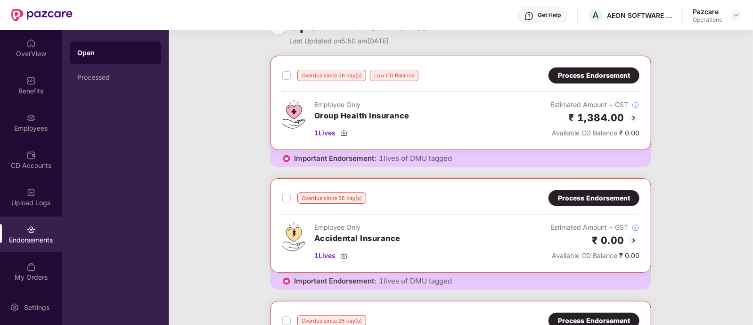
scroll to position [0, 0]
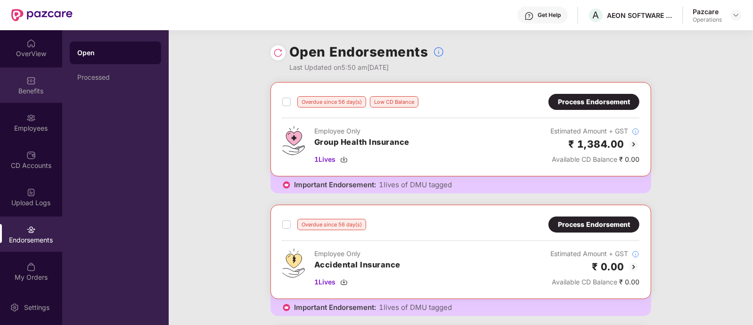
click at [42, 89] on div "Benefits" at bounding box center [31, 90] width 62 height 9
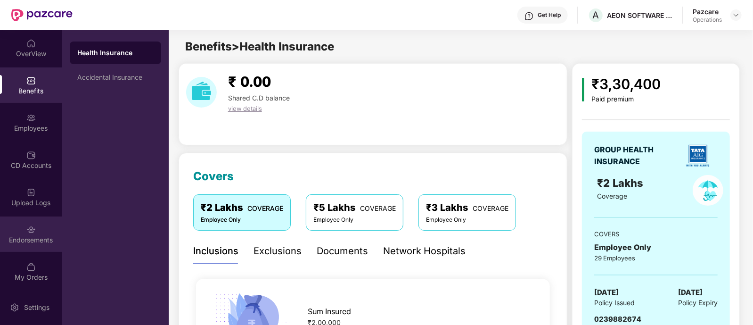
click at [22, 237] on div "Endorsements" at bounding box center [31, 239] width 62 height 9
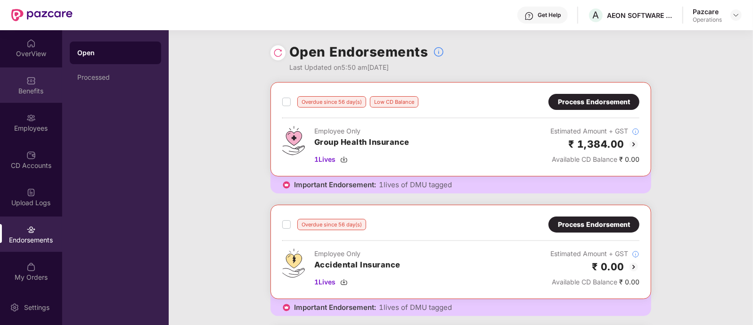
click at [22, 91] on div "Benefits" at bounding box center [31, 90] width 62 height 9
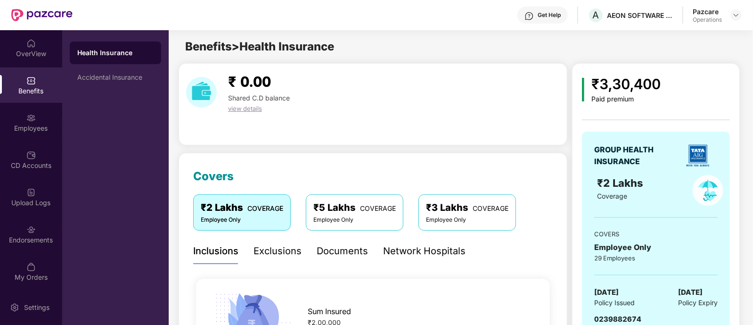
scroll to position [60, 0]
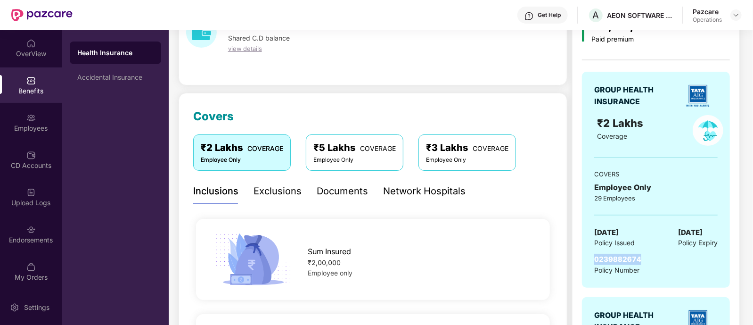
drag, startPoint x: 639, startPoint y: 256, endPoint x: 589, endPoint y: 260, distance: 49.7
click at [589, 260] on div "GROUP HEALTH INSURANCE ₹2 Lakhs Coverage COVERS Employee Only 29 Employees [DAT…" at bounding box center [656, 180] width 148 height 216
copy span "0239882674"
click at [34, 241] on div "Endorsements" at bounding box center [31, 239] width 62 height 9
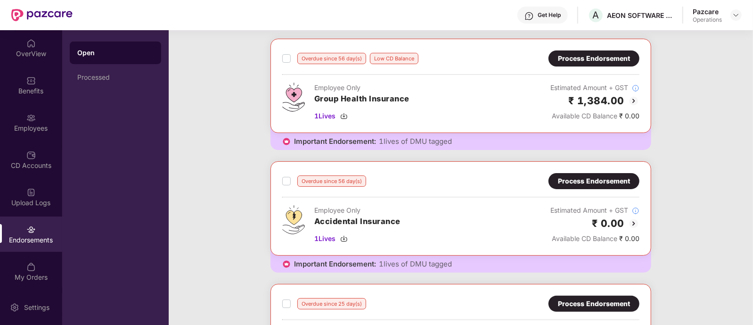
scroll to position [0, 0]
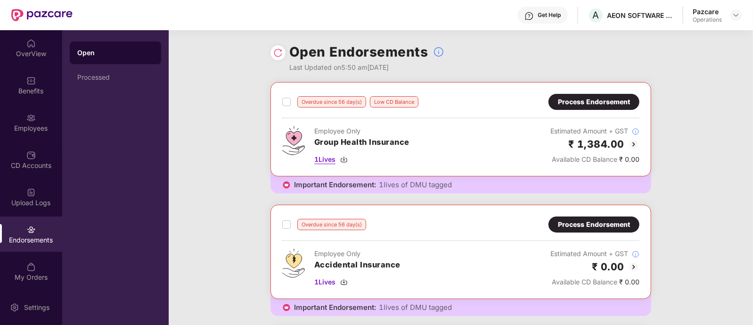
click at [316, 158] on span "1 Lives" at bounding box center [324, 159] width 21 height 10
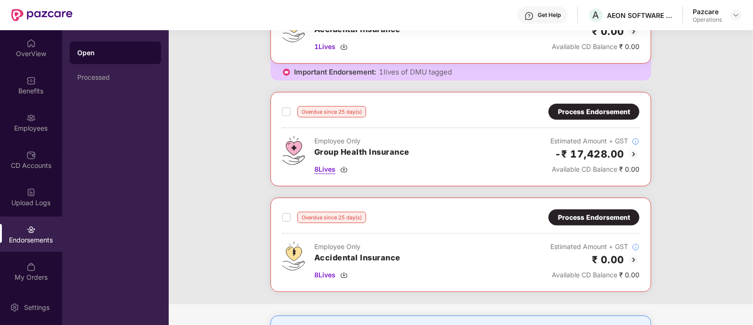
click at [318, 168] on span "8 Lives" at bounding box center [324, 169] width 21 height 10
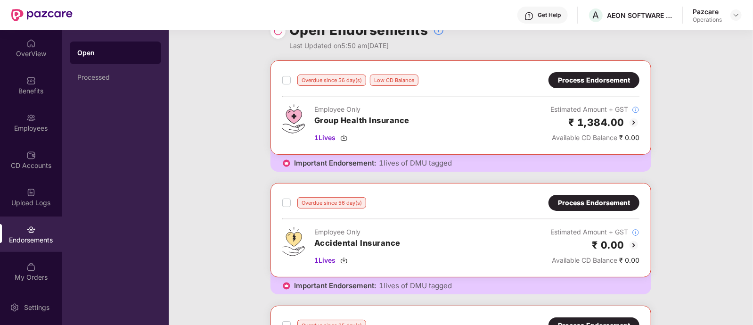
scroll to position [0, 0]
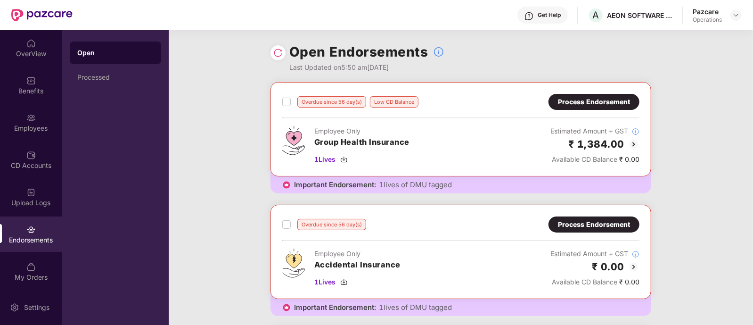
click at [607, 103] on div "Process Endorsement" at bounding box center [594, 102] width 72 height 10
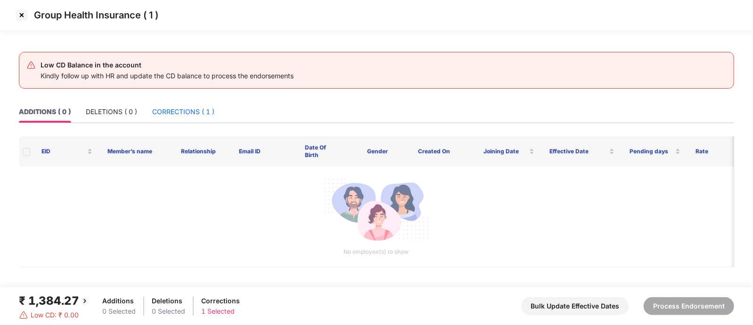
click at [182, 111] on div "CORRECTIONS ( 1 )" at bounding box center [183, 112] width 62 height 10
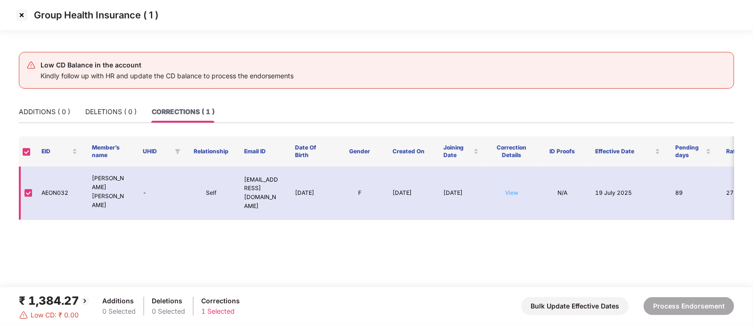
click at [513, 190] on link "View" at bounding box center [511, 192] width 13 height 7
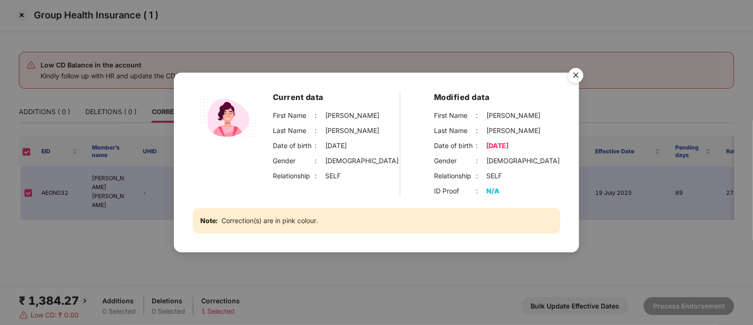
click at [578, 68] on img "Close" at bounding box center [576, 77] width 26 height 26
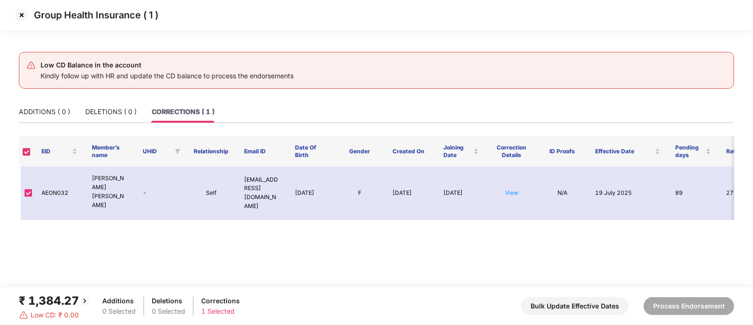
click at [27, 11] on img at bounding box center [21, 15] width 15 height 15
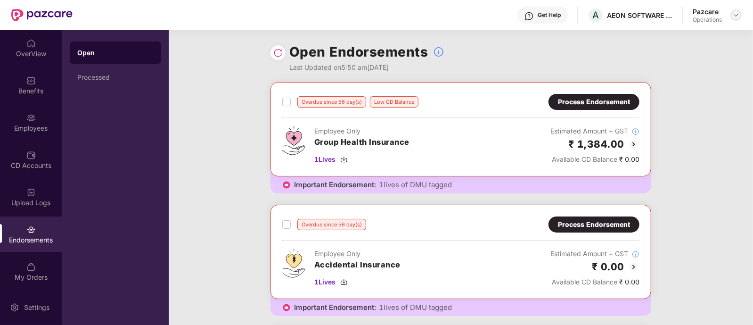
click at [731, 17] on div at bounding box center [736, 14] width 11 height 11
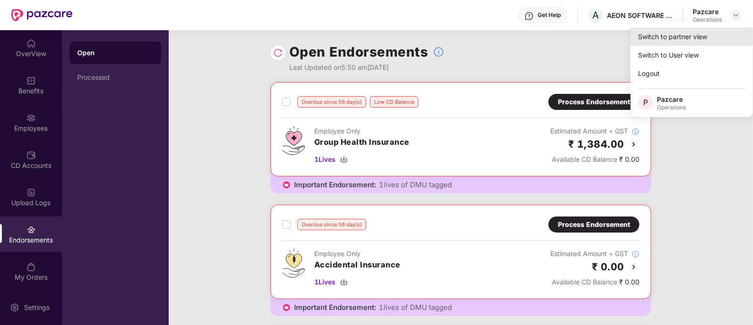
click at [673, 33] on div "Switch to partner view" at bounding box center [692, 36] width 123 height 18
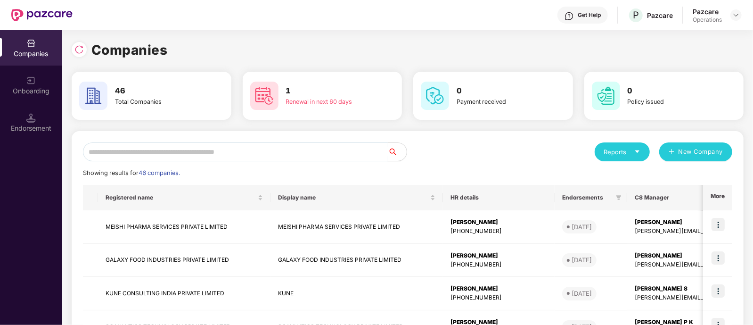
click at [312, 152] on input "text" at bounding box center [235, 151] width 305 height 19
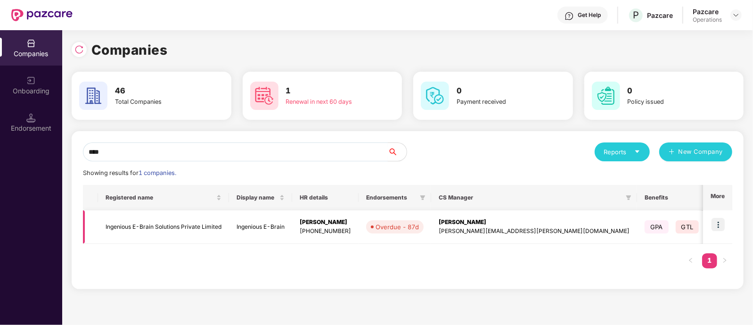
type input "****"
click at [719, 226] on img at bounding box center [718, 224] width 13 height 13
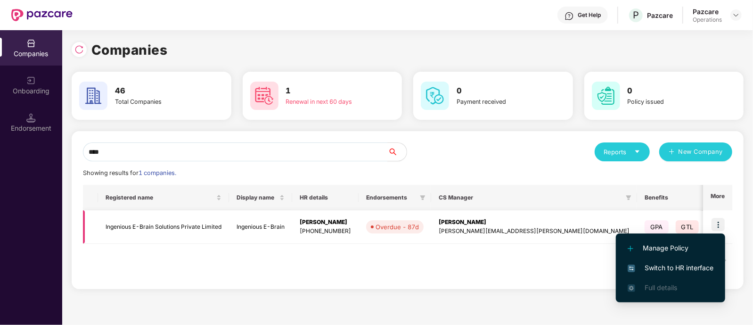
click at [224, 225] on td "Ingenious E-Brain Solutions Private Limited" at bounding box center [163, 226] width 131 height 33
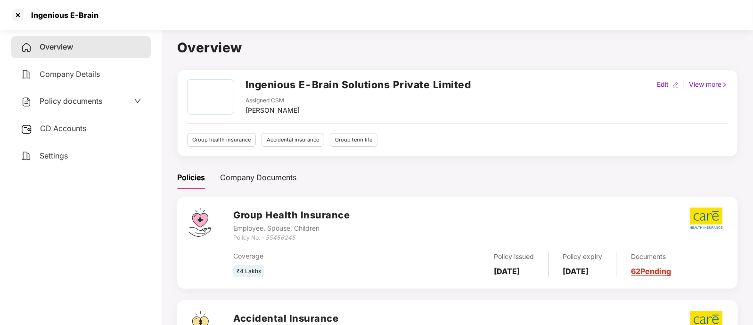
click at [75, 129] on span "CD Accounts" at bounding box center [63, 128] width 46 height 9
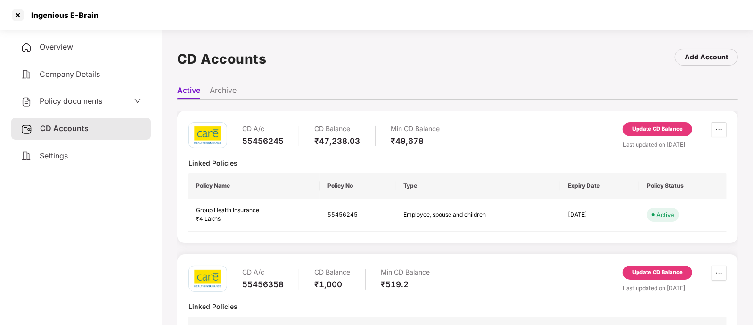
scroll to position [70, 0]
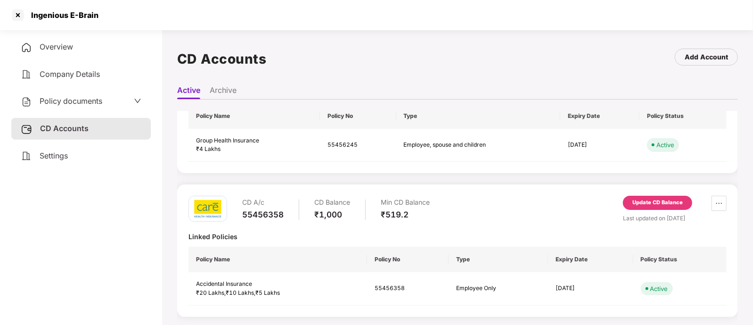
click at [662, 202] on div "Update CD Balance" at bounding box center [658, 203] width 50 height 8
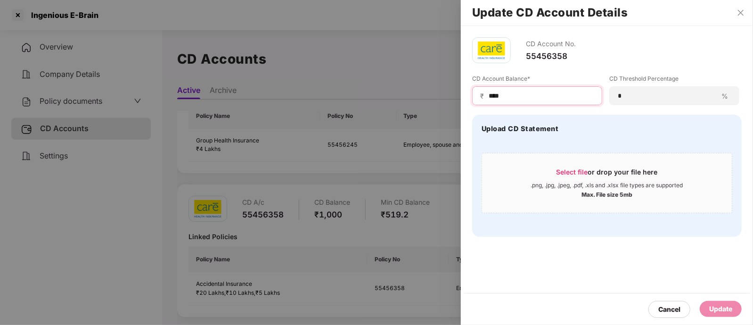
drag, startPoint x: 518, startPoint y: 93, endPoint x: 490, endPoint y: 92, distance: 28.3
click at [490, 92] on input "****" at bounding box center [541, 96] width 107 height 10
type input "*"
click at [718, 303] on div "Update" at bounding box center [721, 309] width 42 height 16
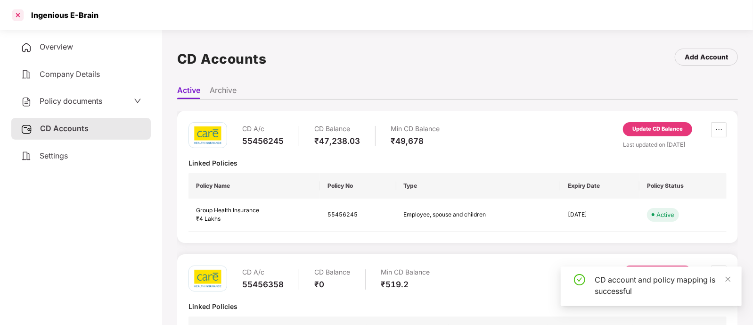
click at [20, 17] on div at bounding box center [17, 15] width 15 height 15
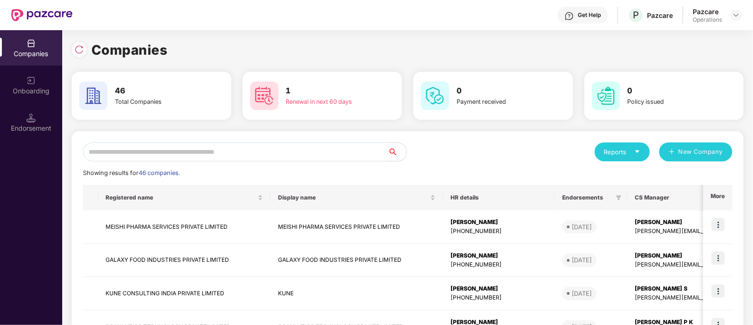
click at [94, 149] on input "text" at bounding box center [235, 151] width 305 height 19
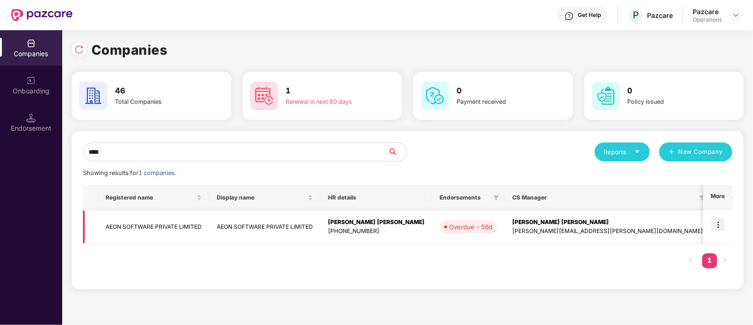
type input "****"
click at [151, 225] on td "AEON SOFTWARE PRIVATE LIMITED" at bounding box center [153, 226] width 111 height 33
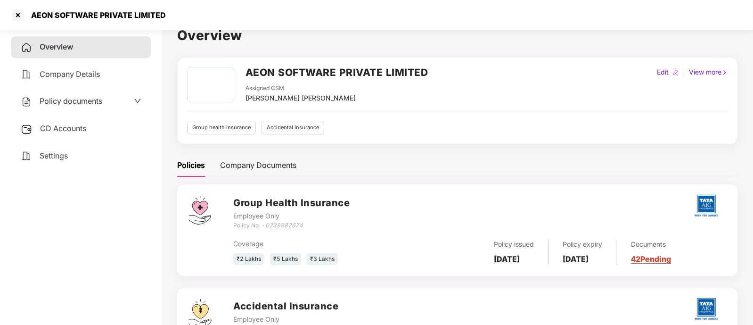
scroll to position [0, 0]
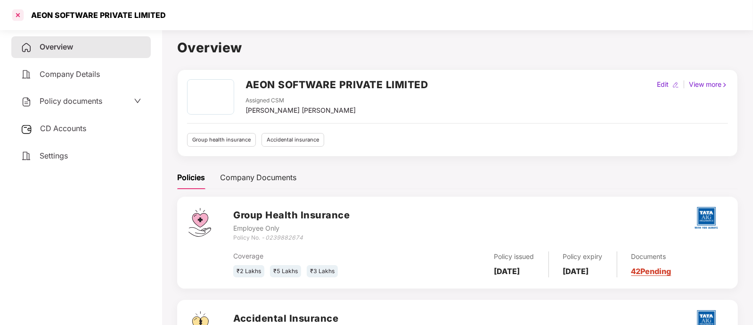
click at [15, 17] on div at bounding box center [17, 15] width 15 height 15
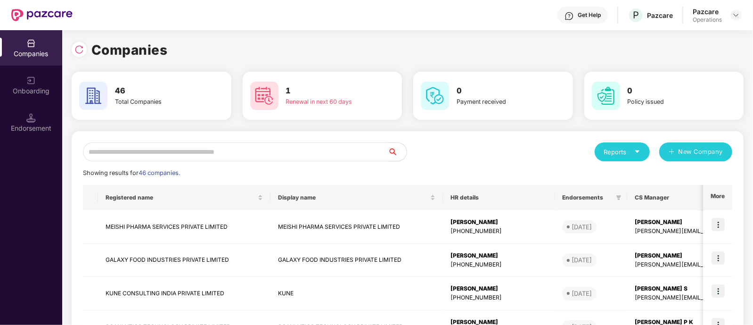
click at [192, 152] on input "text" at bounding box center [235, 151] width 305 height 19
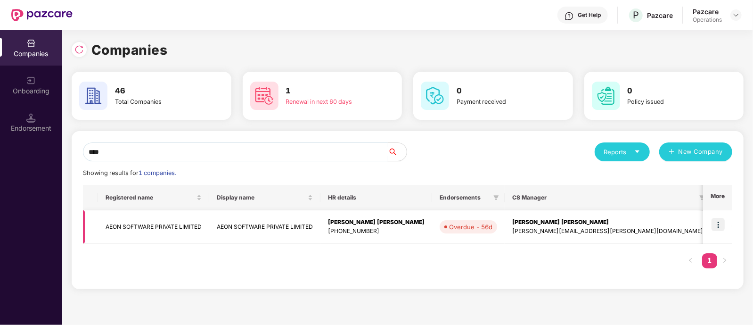
type input "****"
click at [717, 225] on img at bounding box center [718, 224] width 13 height 13
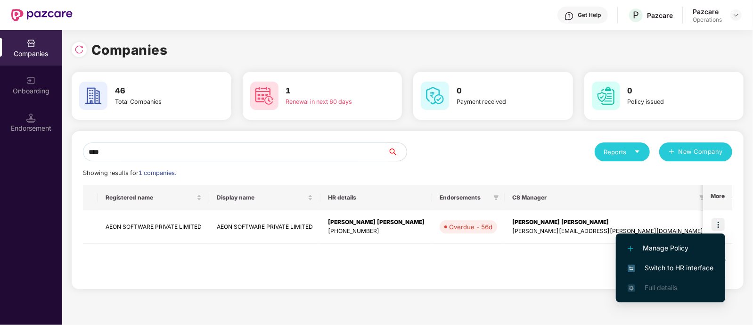
click at [664, 266] on span "Switch to HR interface" at bounding box center [671, 268] width 86 height 10
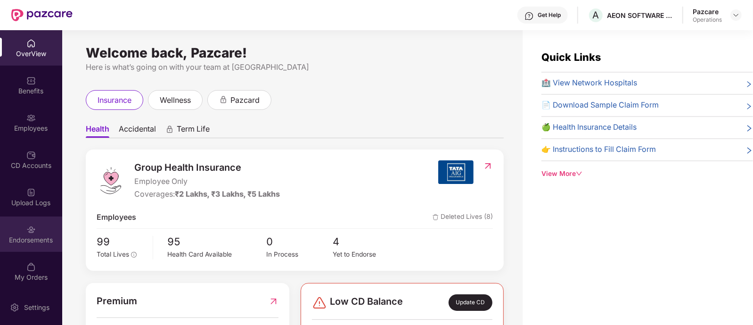
click at [37, 232] on div "Endorsements" at bounding box center [31, 233] width 62 height 35
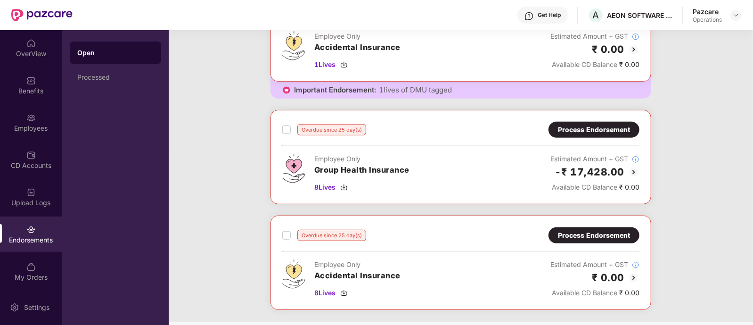
scroll to position [235, 0]
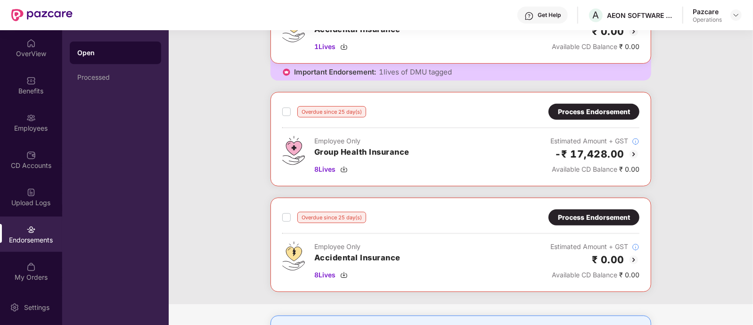
click at [603, 107] on div "Process Endorsement" at bounding box center [594, 112] width 72 height 10
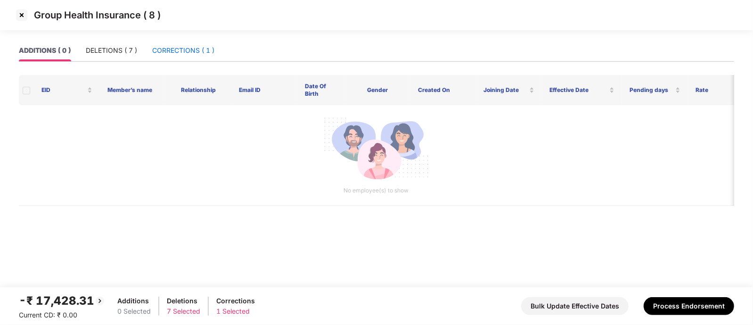
click at [196, 52] on div "CORRECTIONS ( 1 )" at bounding box center [183, 50] width 62 height 10
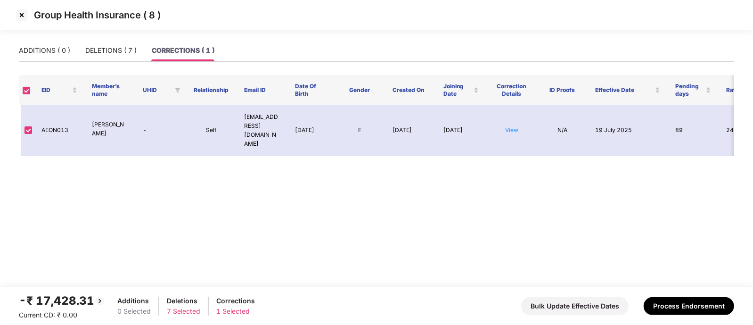
click at [25, 17] on img at bounding box center [21, 15] width 15 height 15
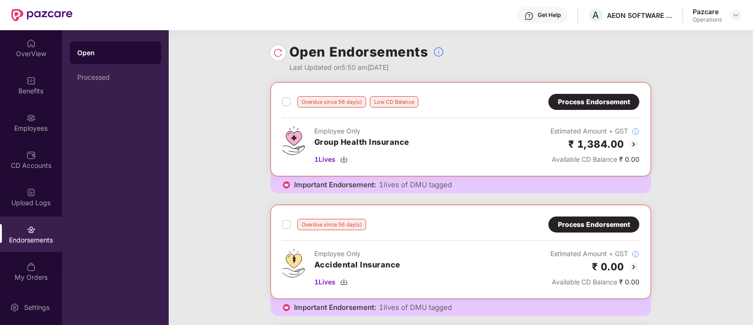
click at [584, 101] on div "Process Endorsement" at bounding box center [594, 102] width 72 height 10
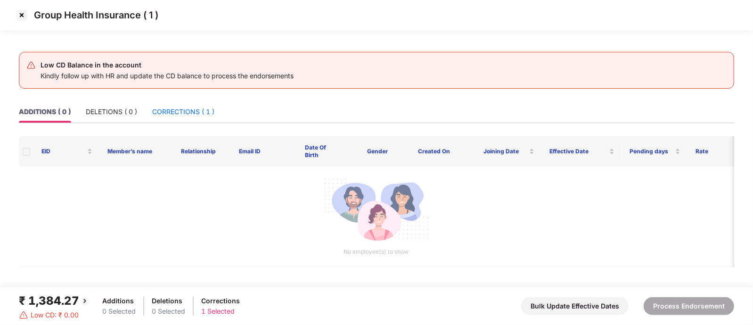
click at [177, 116] on div "CORRECTIONS ( 1 )" at bounding box center [183, 112] width 62 height 10
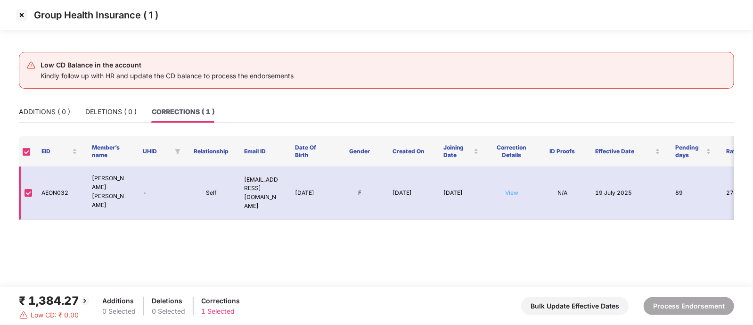
click at [508, 189] on link "View" at bounding box center [511, 192] width 13 height 7
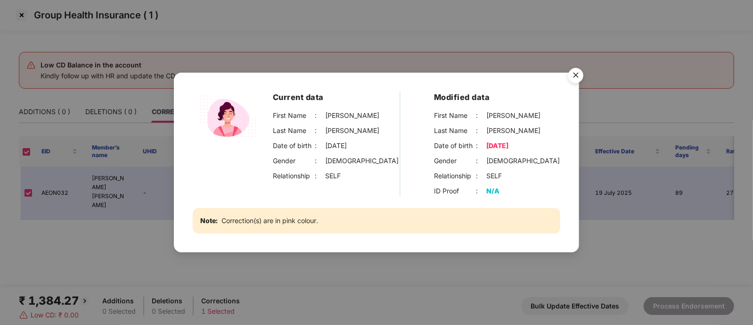
click at [575, 71] on img "Close" at bounding box center [576, 77] width 26 height 26
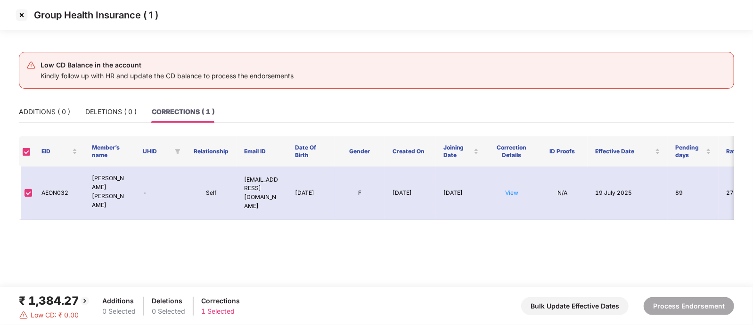
click at [20, 14] on img at bounding box center [21, 15] width 15 height 15
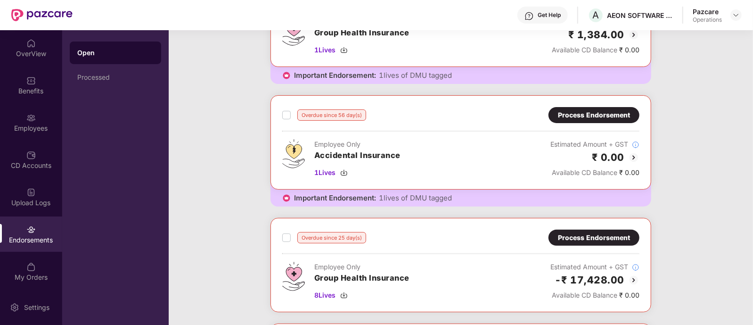
scroll to position [295, 0]
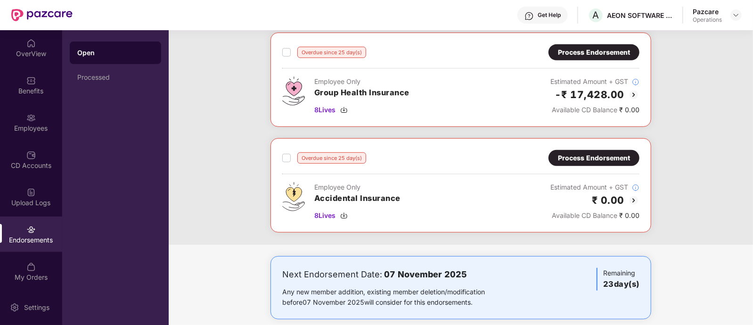
click at [575, 47] on div "Process Endorsement" at bounding box center [594, 52] width 72 height 10
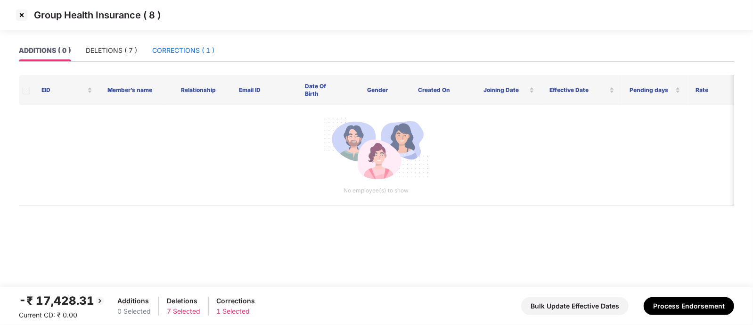
click at [189, 52] on div "CORRECTIONS ( 1 )" at bounding box center [183, 50] width 62 height 10
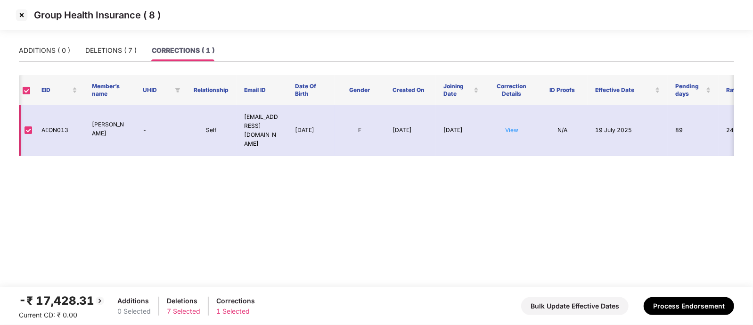
scroll to position [0, 86]
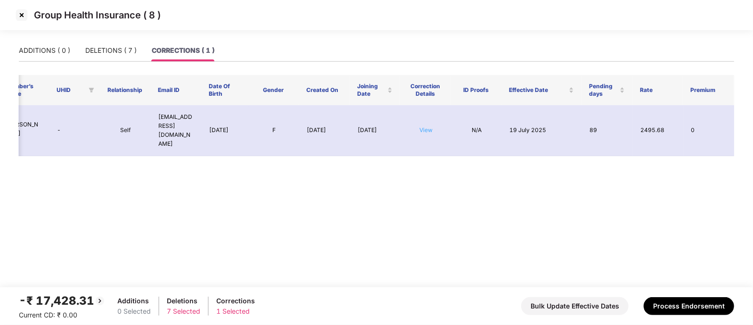
click at [422, 126] on link "View" at bounding box center [426, 129] width 13 height 7
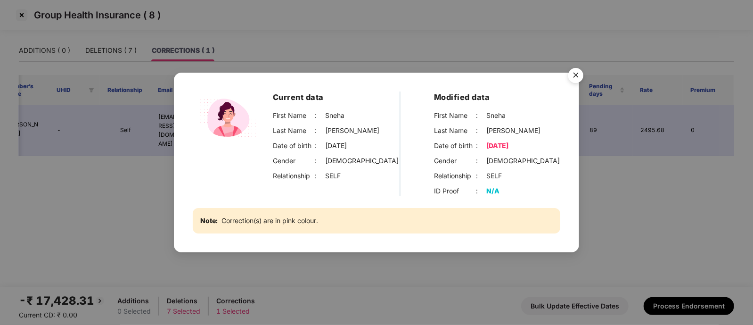
click at [578, 78] on img "Close" at bounding box center [576, 77] width 26 height 26
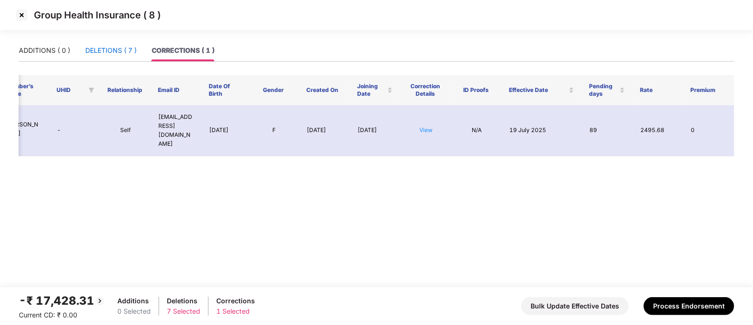
click at [96, 45] on div "DELETIONS ( 7 )" at bounding box center [110, 50] width 51 height 10
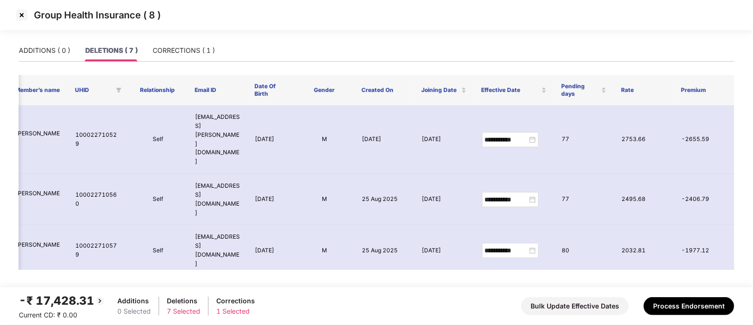
click at [23, 18] on img at bounding box center [21, 15] width 15 height 15
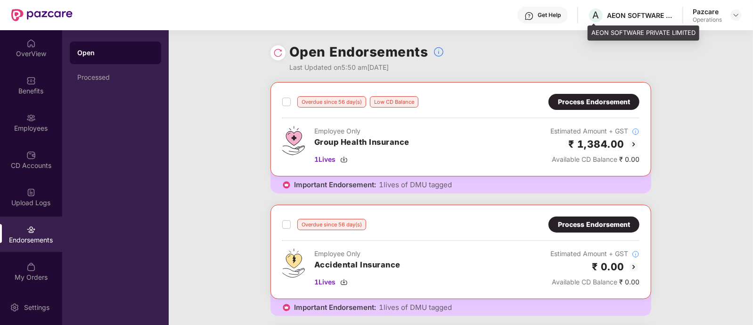
click at [636, 11] on div "AEON SOFTWARE PRIVATE LIMITED" at bounding box center [640, 15] width 66 height 9
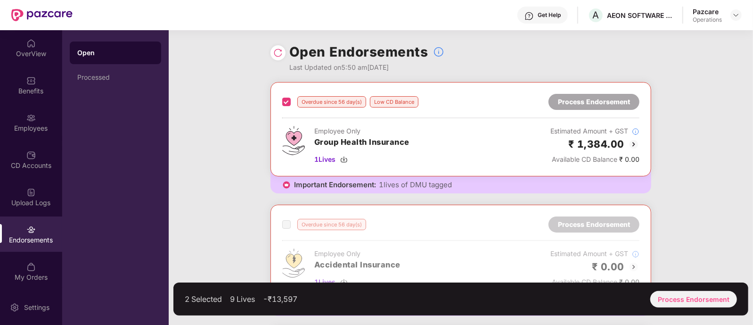
scroll to position [235, 0]
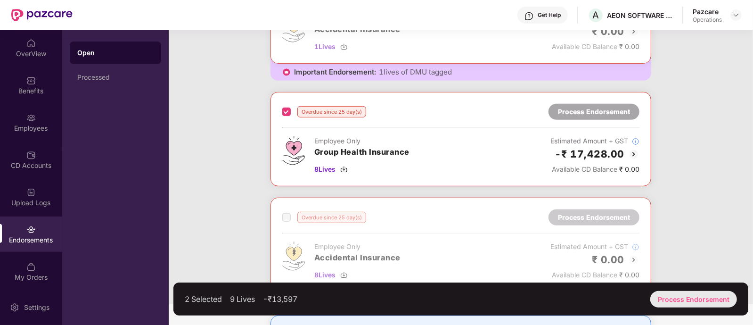
click at [682, 300] on div "Process Endorsement" at bounding box center [694, 299] width 87 height 17
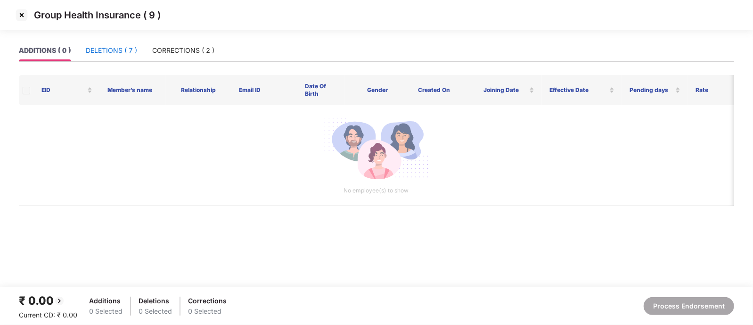
click at [118, 54] on div "DELETIONS ( 7 )" at bounding box center [111, 50] width 51 height 10
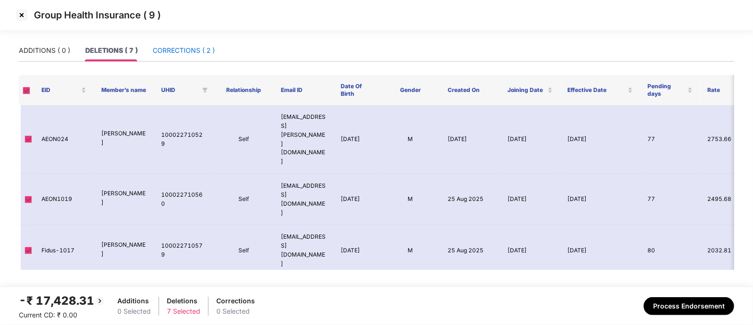
click at [176, 47] on div "CORRECTIONS ( 2 )" at bounding box center [184, 50] width 62 height 10
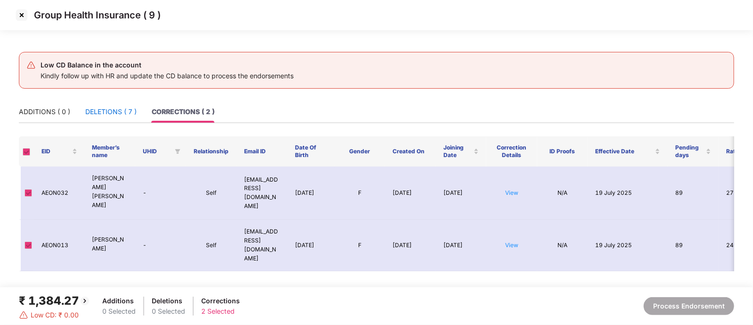
click at [121, 111] on div "DELETIONS ( 7 )" at bounding box center [110, 112] width 51 height 10
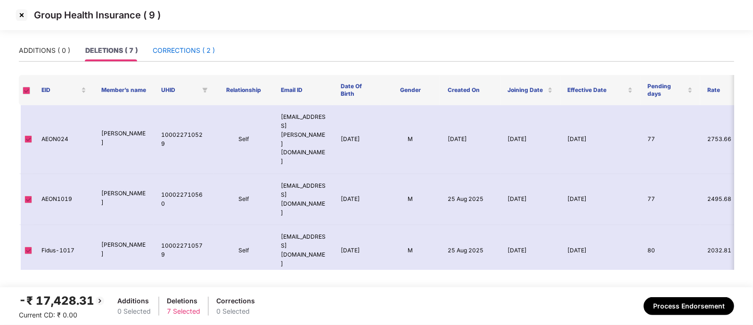
click at [176, 51] on div "CORRECTIONS ( 2 )" at bounding box center [184, 50] width 62 height 10
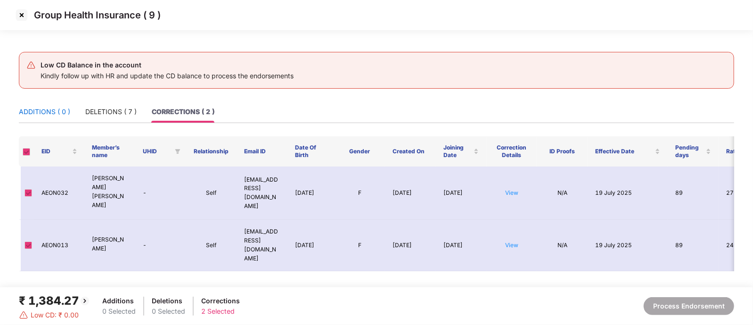
click at [44, 113] on div "ADDITIONS ( 0 )" at bounding box center [44, 112] width 51 height 10
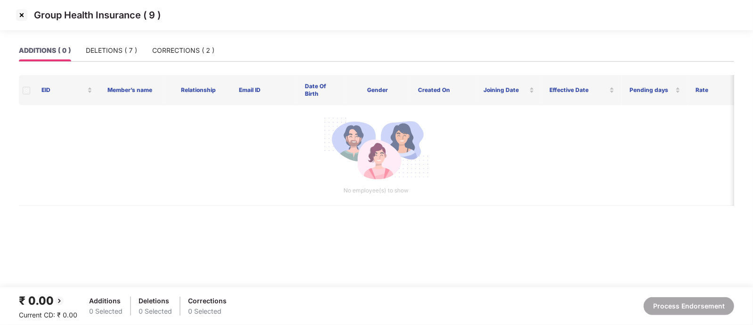
click at [22, 14] on img at bounding box center [21, 15] width 15 height 15
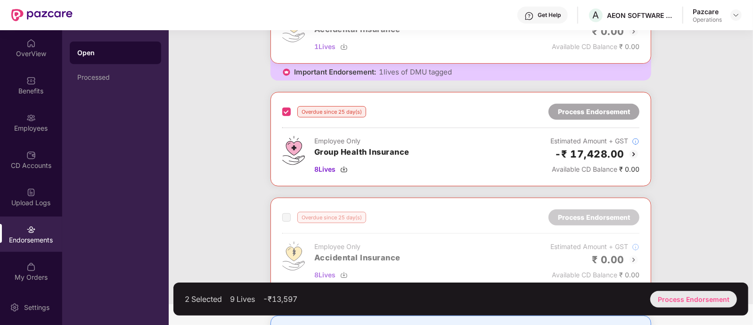
click at [670, 298] on div "Process Endorsement" at bounding box center [694, 299] width 87 height 17
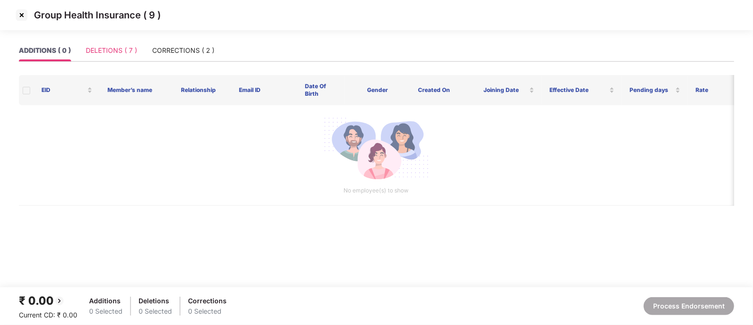
click at [93, 56] on div "DELETIONS ( 7 )" at bounding box center [111, 51] width 51 height 22
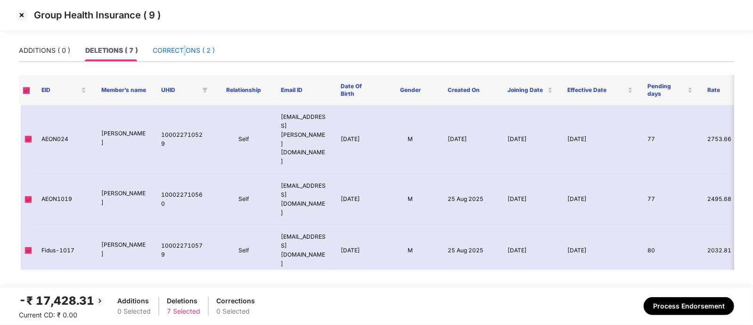
click at [185, 50] on div "CORRECTIONS ( 2 )" at bounding box center [184, 50] width 62 height 10
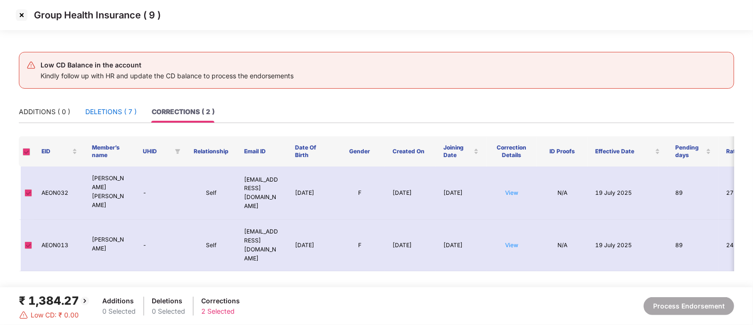
click at [92, 109] on div "DELETIONS ( 7 )" at bounding box center [110, 112] width 51 height 10
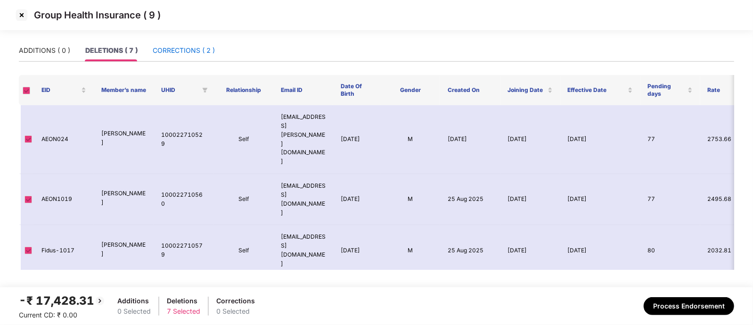
click at [199, 52] on div "CORRECTIONS ( 2 )" at bounding box center [184, 50] width 62 height 10
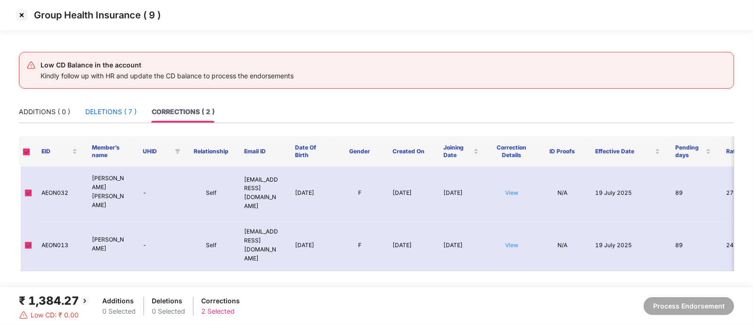
click at [116, 107] on div "DELETIONS ( 7 )" at bounding box center [110, 112] width 51 height 10
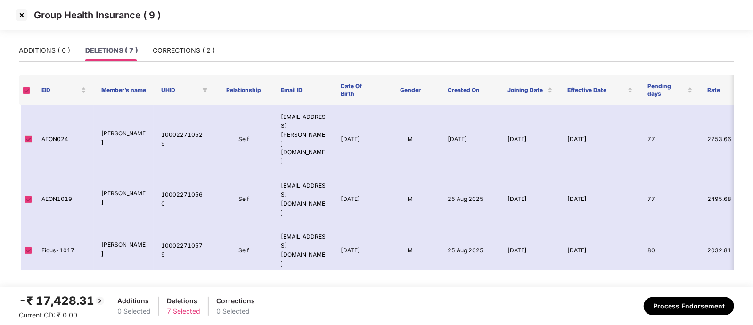
click at [19, 16] on img at bounding box center [21, 15] width 15 height 15
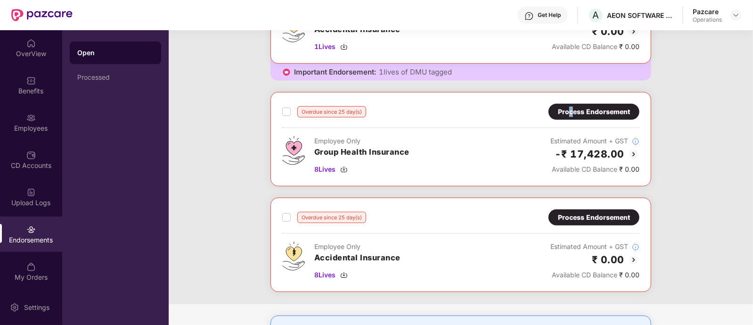
click at [571, 111] on div "Process Endorsement" at bounding box center [594, 112] width 72 height 10
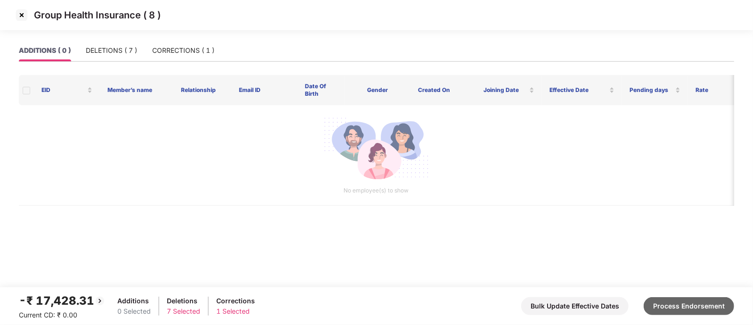
click at [659, 300] on button "Process Endorsement" at bounding box center [689, 306] width 91 height 18
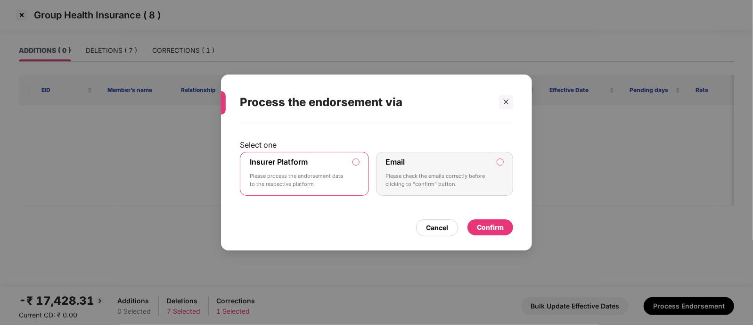
click at [486, 225] on div "Confirm" at bounding box center [490, 227] width 27 height 10
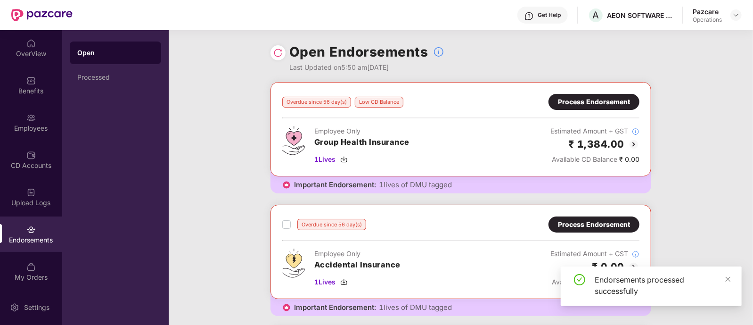
click at [278, 52] on img at bounding box center [277, 52] width 9 height 9
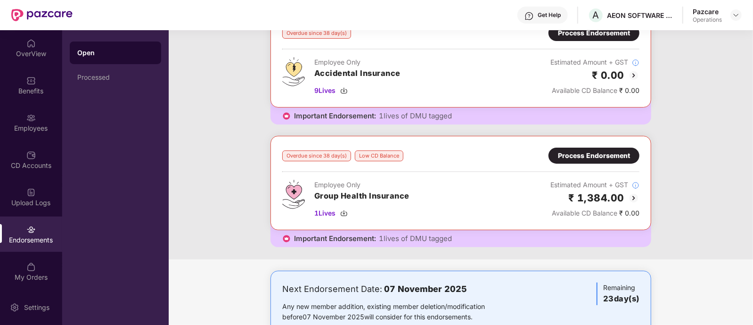
scroll to position [10, 0]
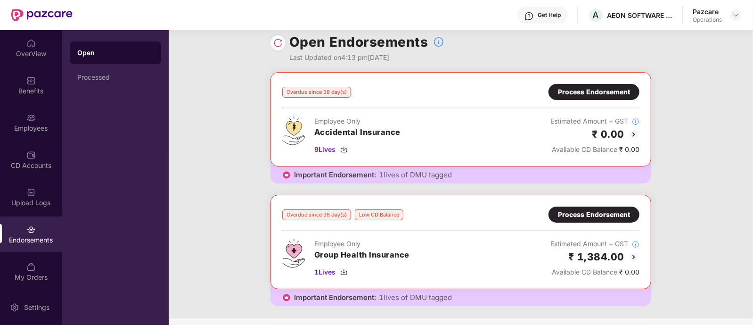
click at [727, 14] on div "Pazcare Operations" at bounding box center [717, 15] width 49 height 17
click at [734, 15] on img at bounding box center [737, 15] width 8 height 8
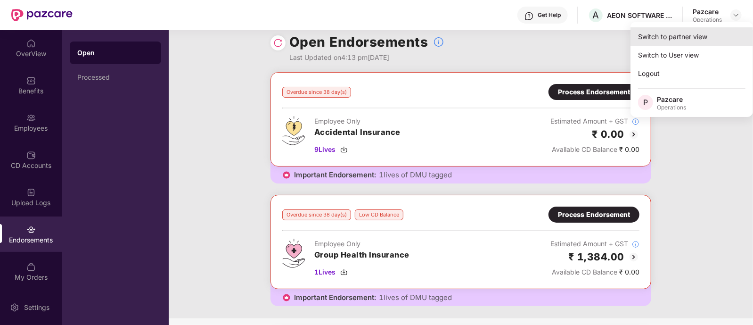
click at [672, 41] on div "Switch to partner view" at bounding box center [692, 36] width 123 height 18
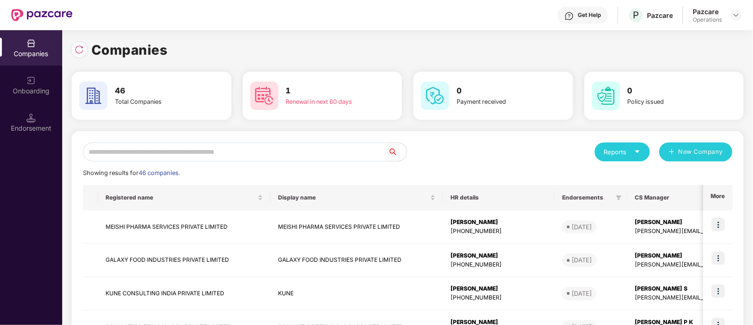
click at [238, 151] on input "text" at bounding box center [235, 151] width 305 height 19
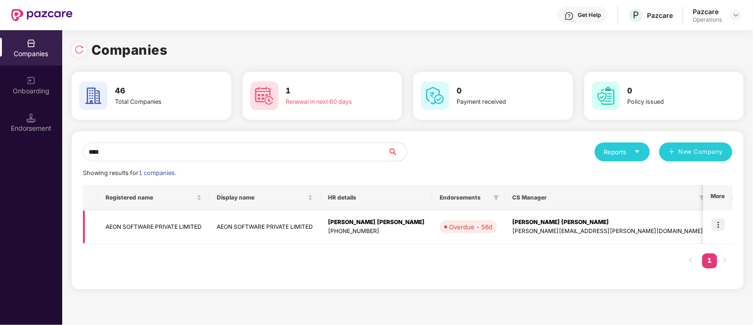
type input "****"
click at [717, 223] on img at bounding box center [718, 224] width 13 height 13
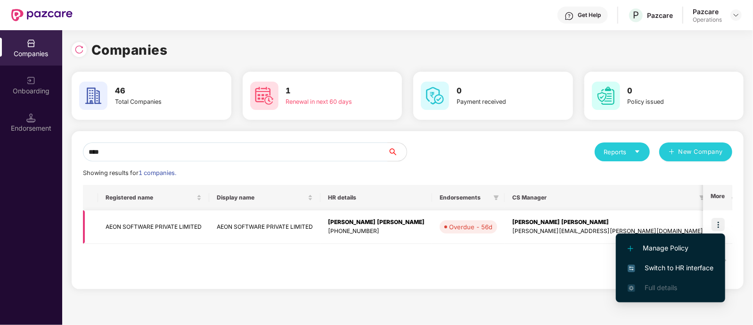
click at [138, 230] on td "AEON SOFTWARE PRIVATE LIMITED" at bounding box center [153, 226] width 111 height 33
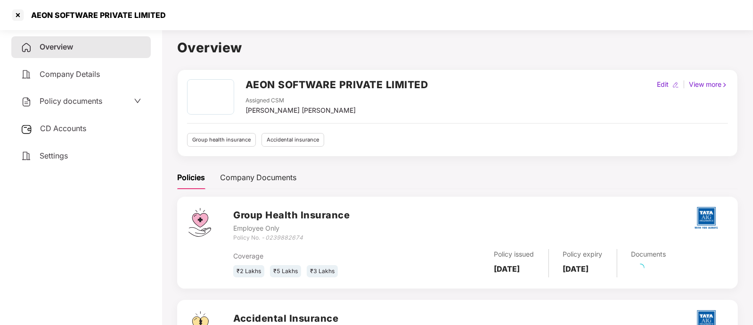
click at [66, 122] on div "CD Accounts" at bounding box center [81, 129] width 140 height 22
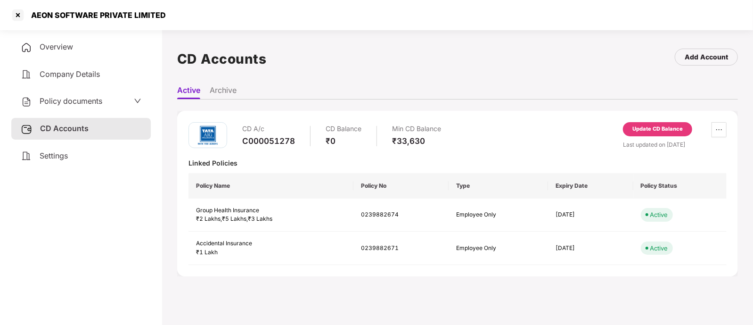
click at [657, 131] on div "Update CD Balance" at bounding box center [658, 129] width 50 height 8
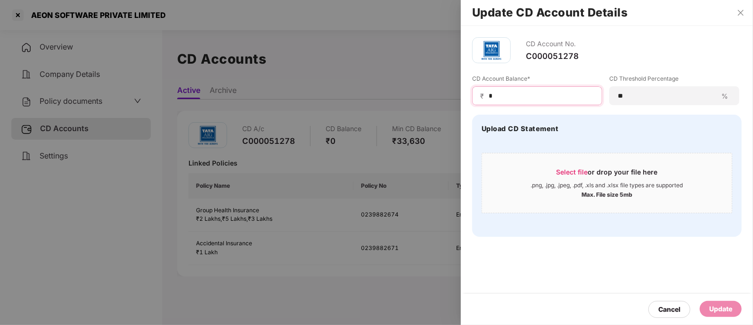
drag, startPoint x: 507, startPoint y: 97, endPoint x: 502, endPoint y: 96, distance: 4.9
click at [506, 97] on input "*" at bounding box center [541, 96] width 107 height 10
type input "*"
type input "****"
click at [728, 307] on div "Update" at bounding box center [721, 309] width 23 height 10
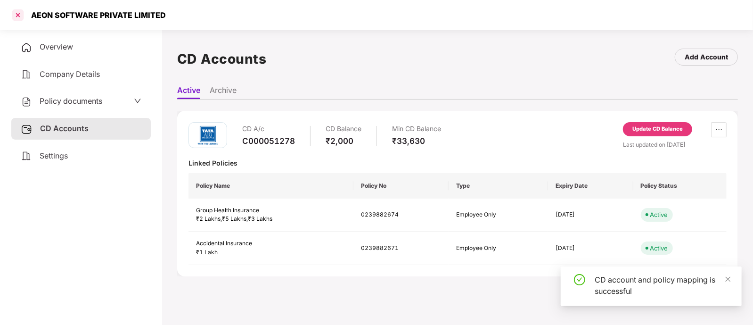
click at [19, 13] on div at bounding box center [17, 15] width 15 height 15
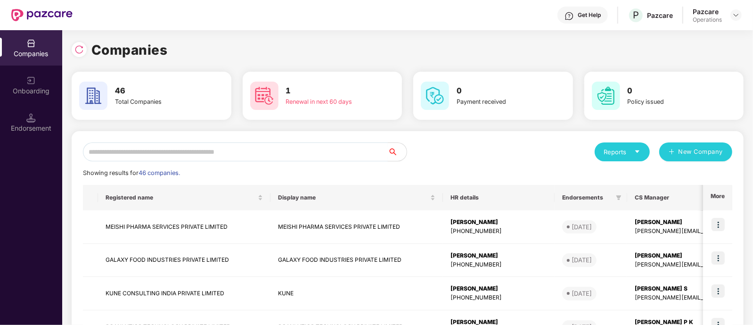
click at [259, 152] on input "text" at bounding box center [235, 151] width 305 height 19
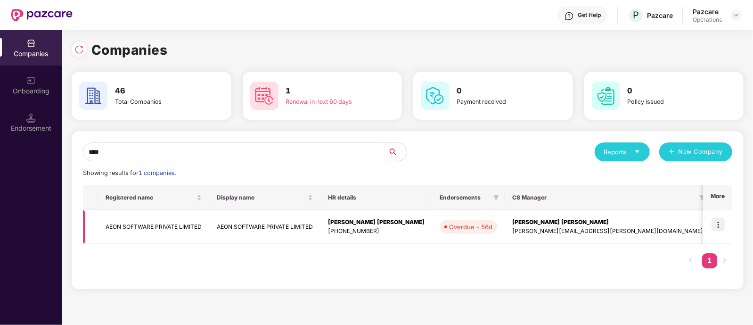
type input "****"
click at [720, 223] on img at bounding box center [718, 224] width 13 height 13
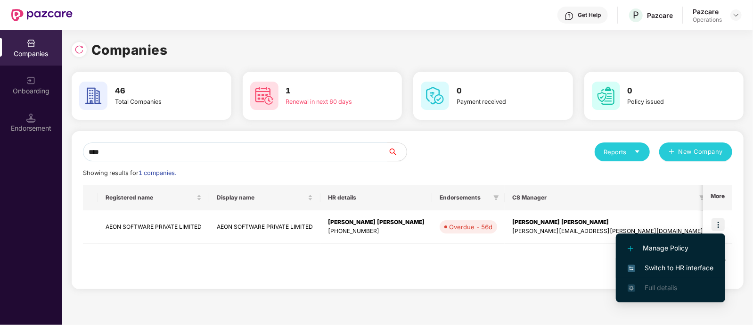
click at [686, 265] on span "Switch to HR interface" at bounding box center [671, 268] width 86 height 10
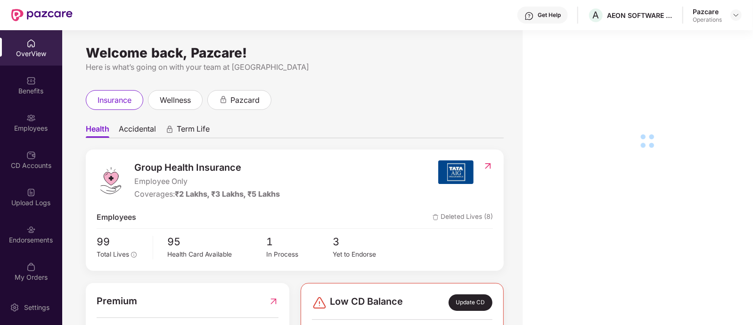
click at [39, 237] on div "Endorsements" at bounding box center [31, 239] width 62 height 9
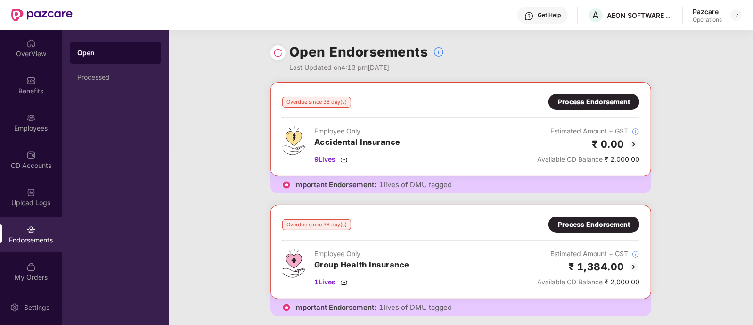
click at [601, 219] on div "Process Endorsement" at bounding box center [594, 224] width 72 height 10
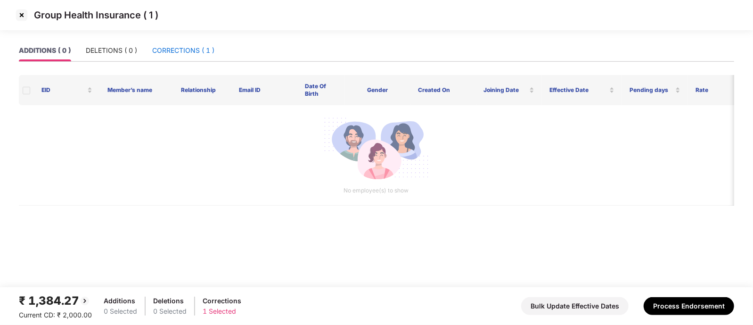
click at [176, 49] on div "CORRECTIONS ( 1 )" at bounding box center [183, 50] width 62 height 10
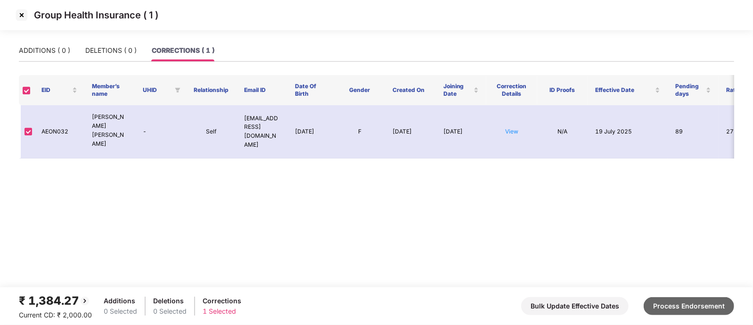
click at [700, 310] on button "Process Endorsement" at bounding box center [689, 306] width 91 height 18
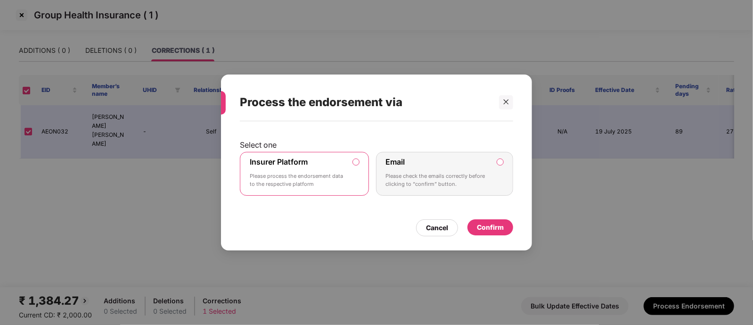
click at [491, 231] on div "Confirm" at bounding box center [490, 227] width 27 height 10
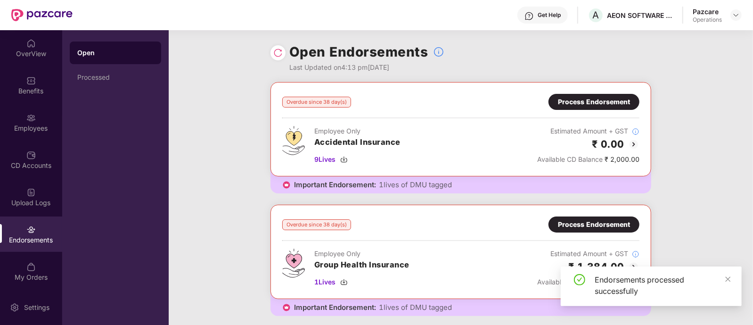
click at [283, 53] on div at bounding box center [278, 52] width 15 height 15
click at [277, 58] on div at bounding box center [278, 52] width 15 height 15
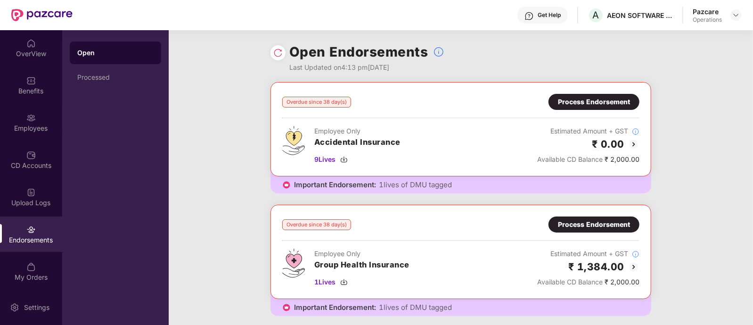
click at [281, 53] on img at bounding box center [277, 52] width 9 height 9
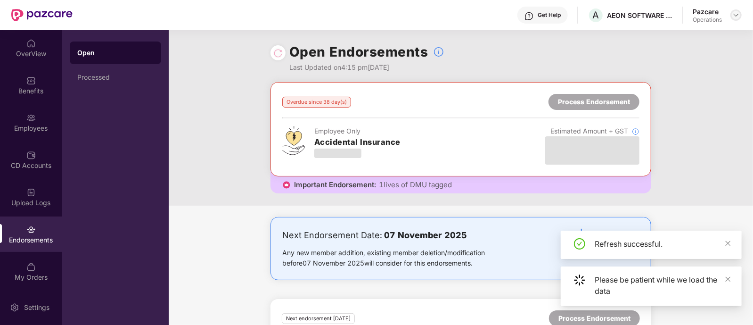
click at [734, 17] on img at bounding box center [737, 15] width 8 height 8
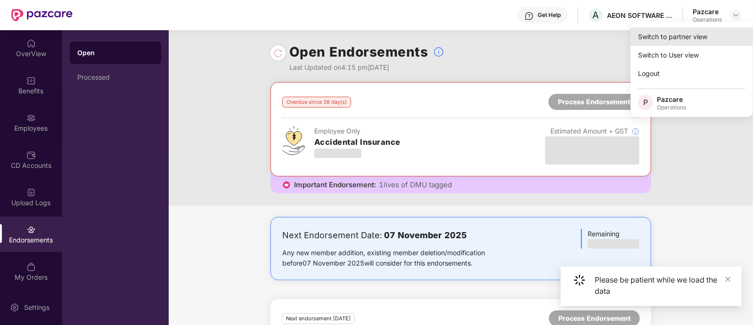
click at [705, 40] on div "Switch to partner view" at bounding box center [692, 36] width 123 height 18
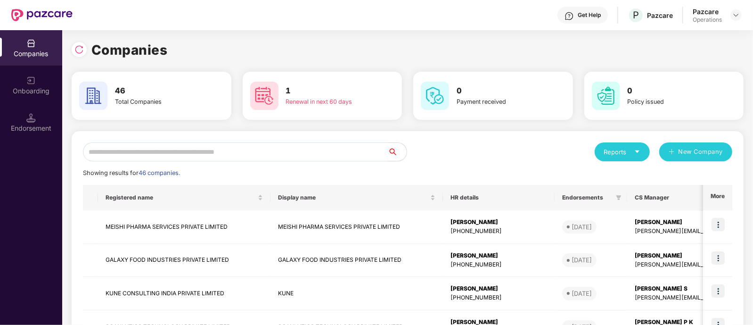
click at [295, 154] on input "text" at bounding box center [235, 151] width 305 height 19
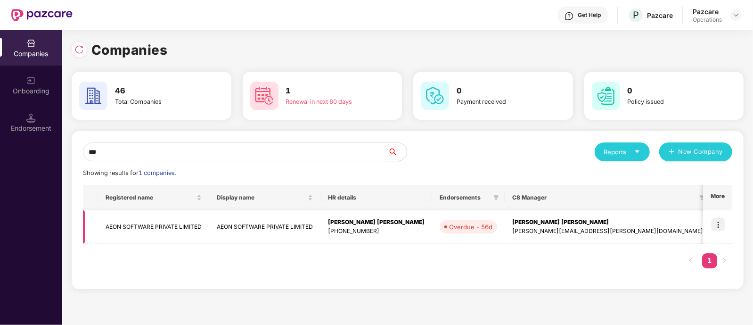
type input "***"
click at [272, 228] on td "AEON SOFTWARE PRIVATE LIMITED" at bounding box center [264, 226] width 111 height 33
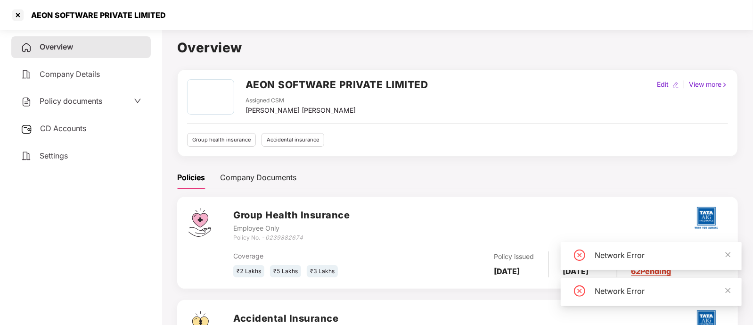
click at [77, 130] on span "CD Accounts" at bounding box center [63, 128] width 46 height 9
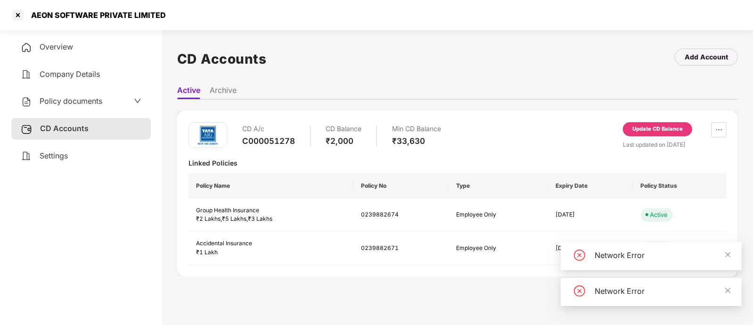
click at [657, 134] on div "Update CD Balance" at bounding box center [657, 129] width 69 height 14
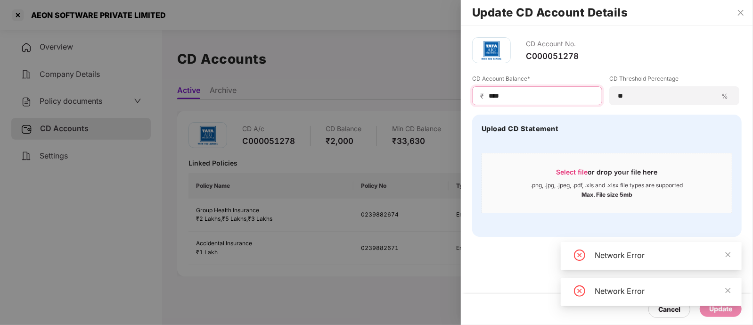
drag, startPoint x: 515, startPoint y: 98, endPoint x: 488, endPoint y: 100, distance: 27.4
click at [488, 100] on input "****" at bounding box center [541, 96] width 107 height 10
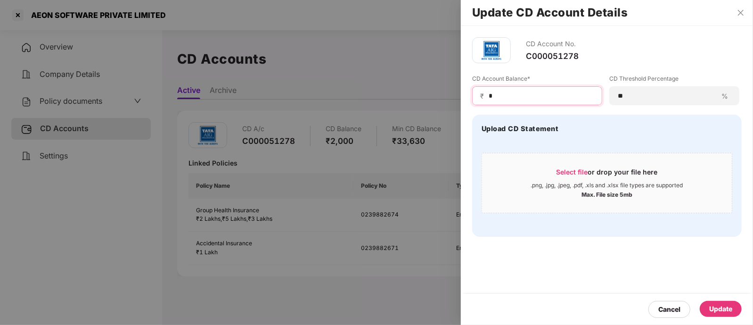
type input "*"
click at [726, 305] on div "Update" at bounding box center [721, 309] width 23 height 10
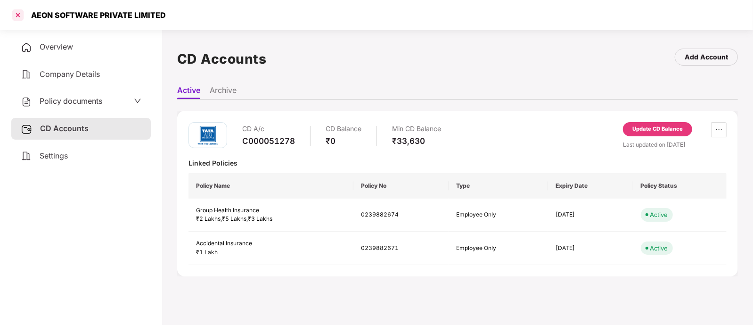
click at [16, 17] on div at bounding box center [17, 15] width 15 height 15
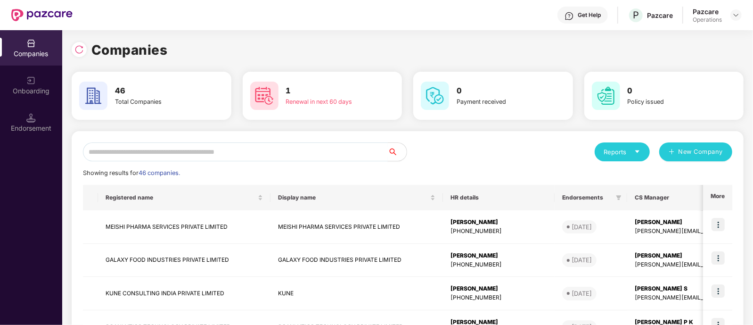
click at [229, 149] on input "text" at bounding box center [235, 151] width 305 height 19
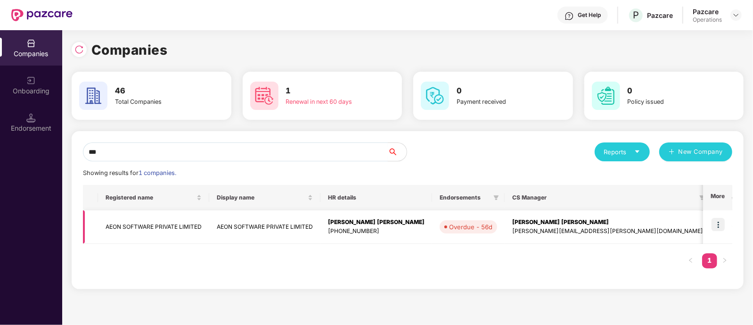
type input "***"
click at [717, 225] on img at bounding box center [718, 224] width 13 height 13
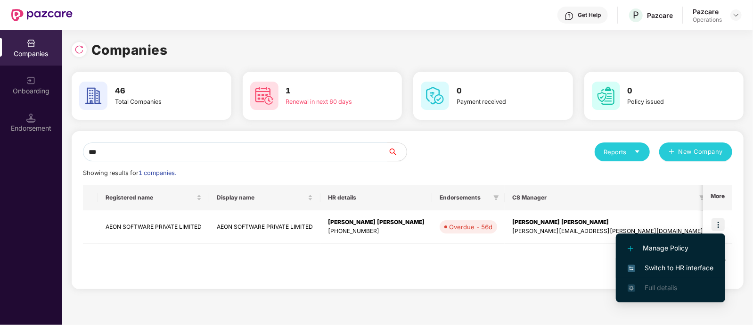
click at [667, 263] on span "Switch to HR interface" at bounding box center [671, 268] width 86 height 10
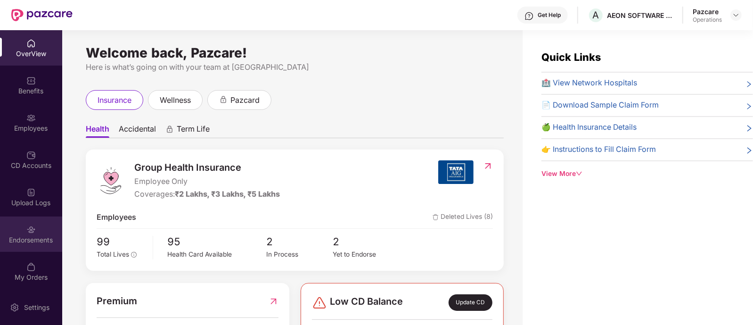
click at [22, 237] on div "Endorsements" at bounding box center [31, 239] width 62 height 9
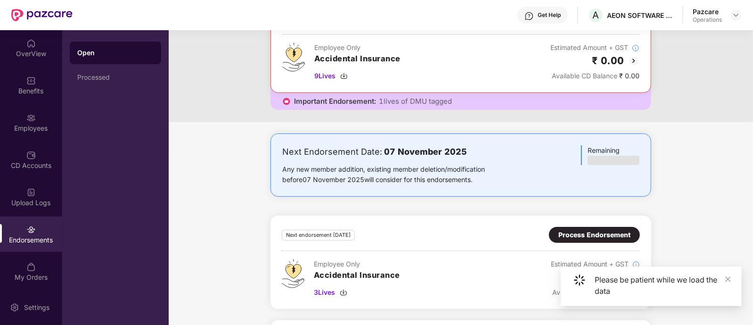
scroll to position [182, 0]
